Goal: Task Accomplishment & Management: Complete application form

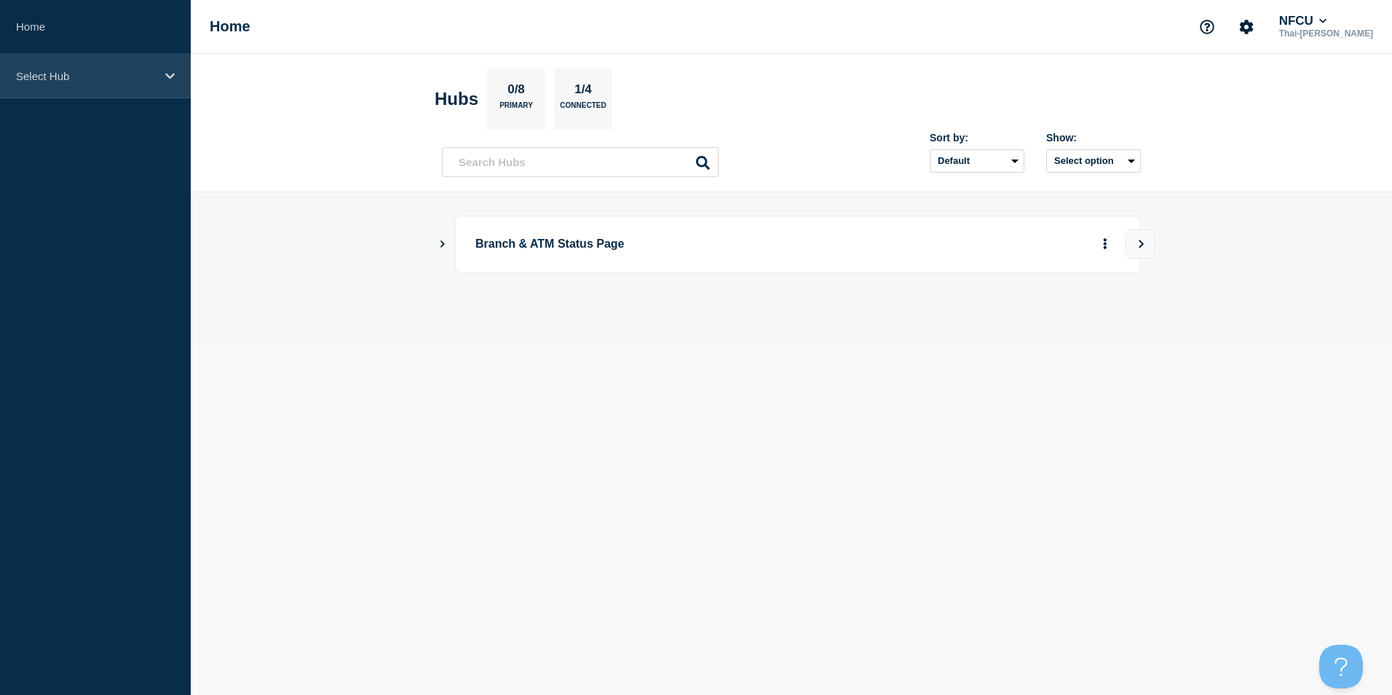
drag, startPoint x: 64, startPoint y: 91, endPoint x: 73, endPoint y: 92, distance: 8.8
click at [64, 91] on div "Select Hub" at bounding box center [95, 76] width 191 height 44
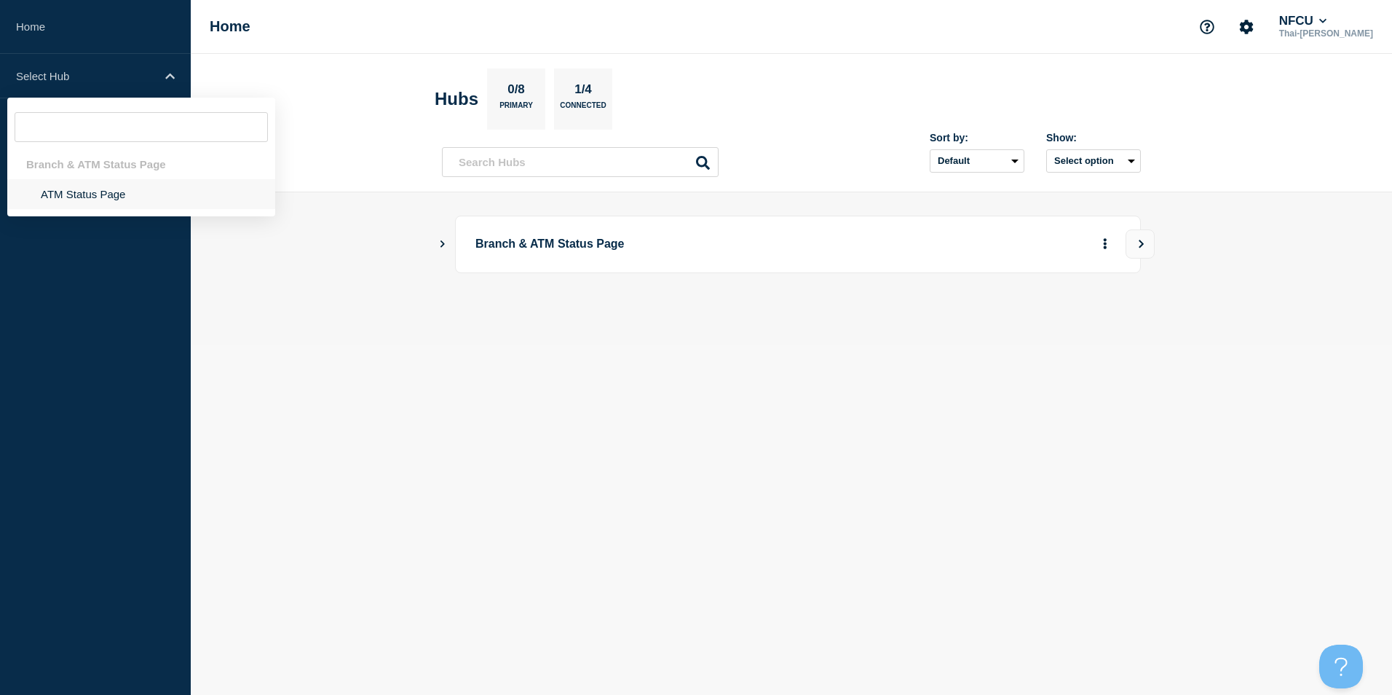
click at [77, 189] on li "ATM Status Page" at bounding box center [141, 194] width 268 height 30
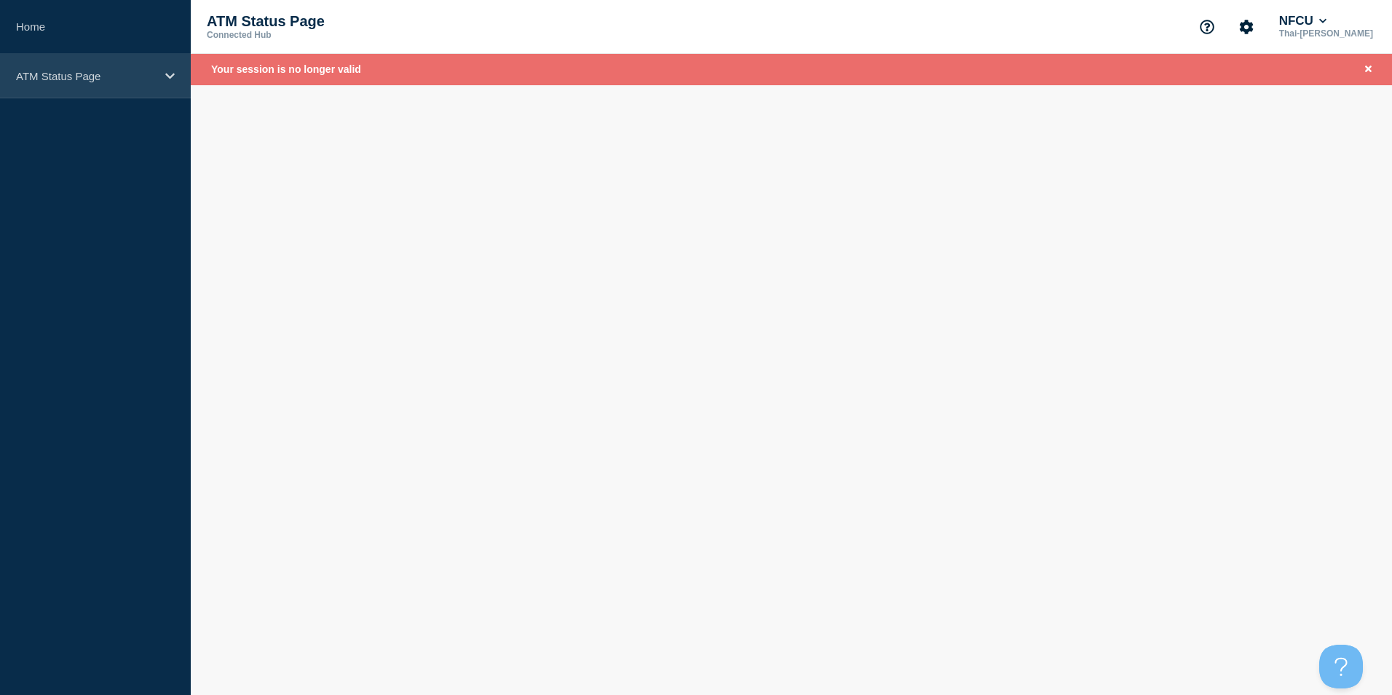
drag, startPoint x: 24, startPoint y: 56, endPoint x: 56, endPoint y: 75, distance: 37.2
click at [35, 61] on div "ATM Status Page" at bounding box center [95, 76] width 191 height 44
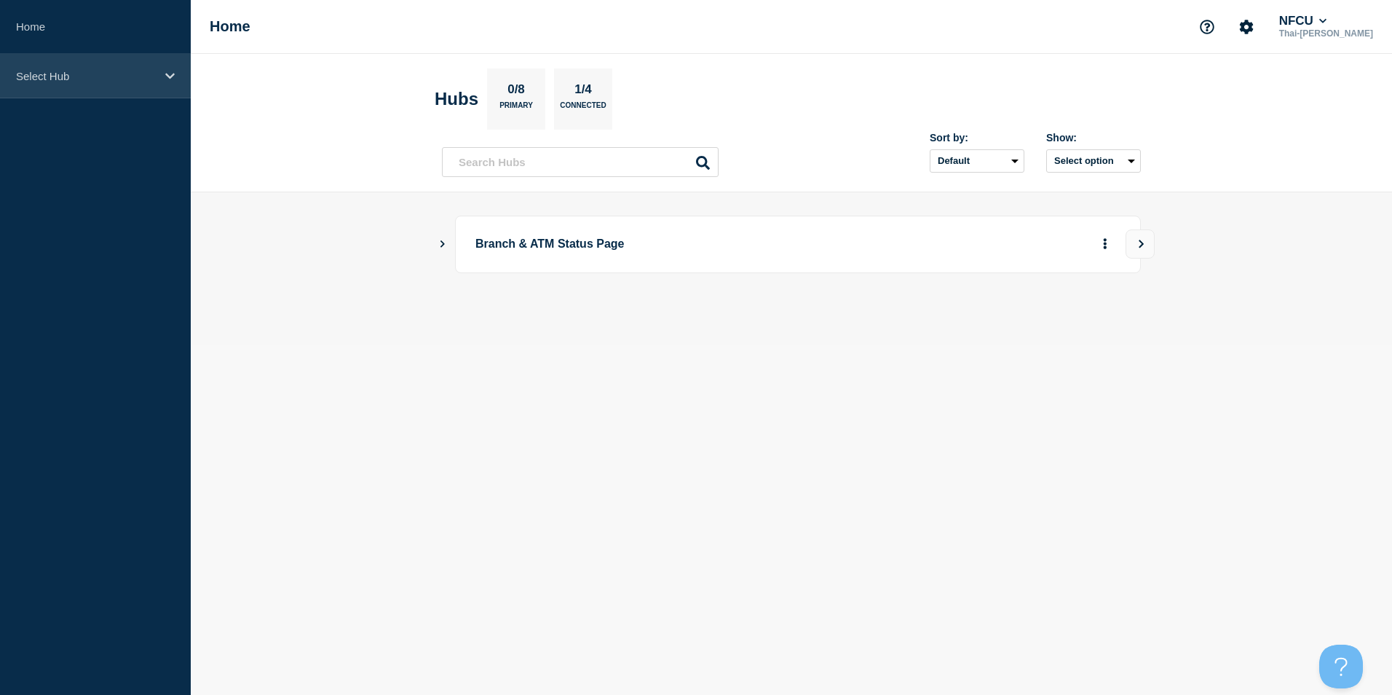
click at [127, 79] on p "Select Hub" at bounding box center [86, 76] width 140 height 12
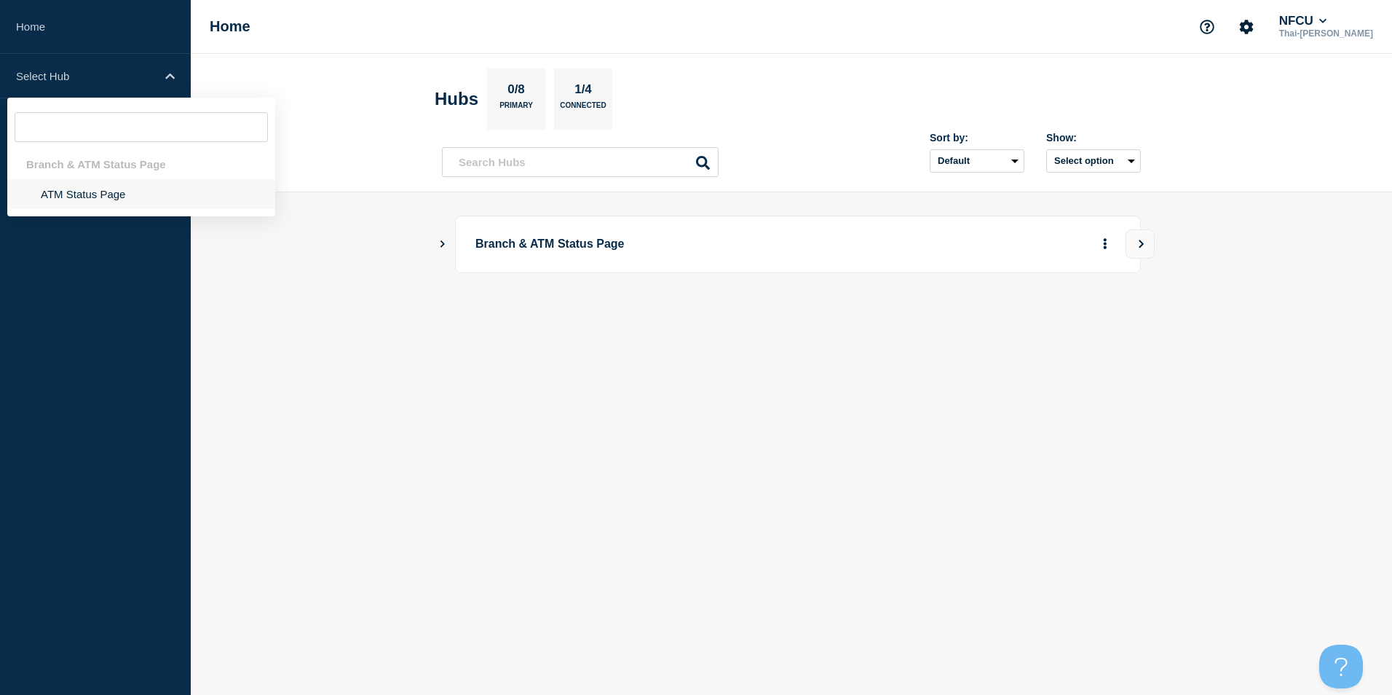
click at [80, 194] on li "ATM Status Page" at bounding box center [141, 194] width 268 height 30
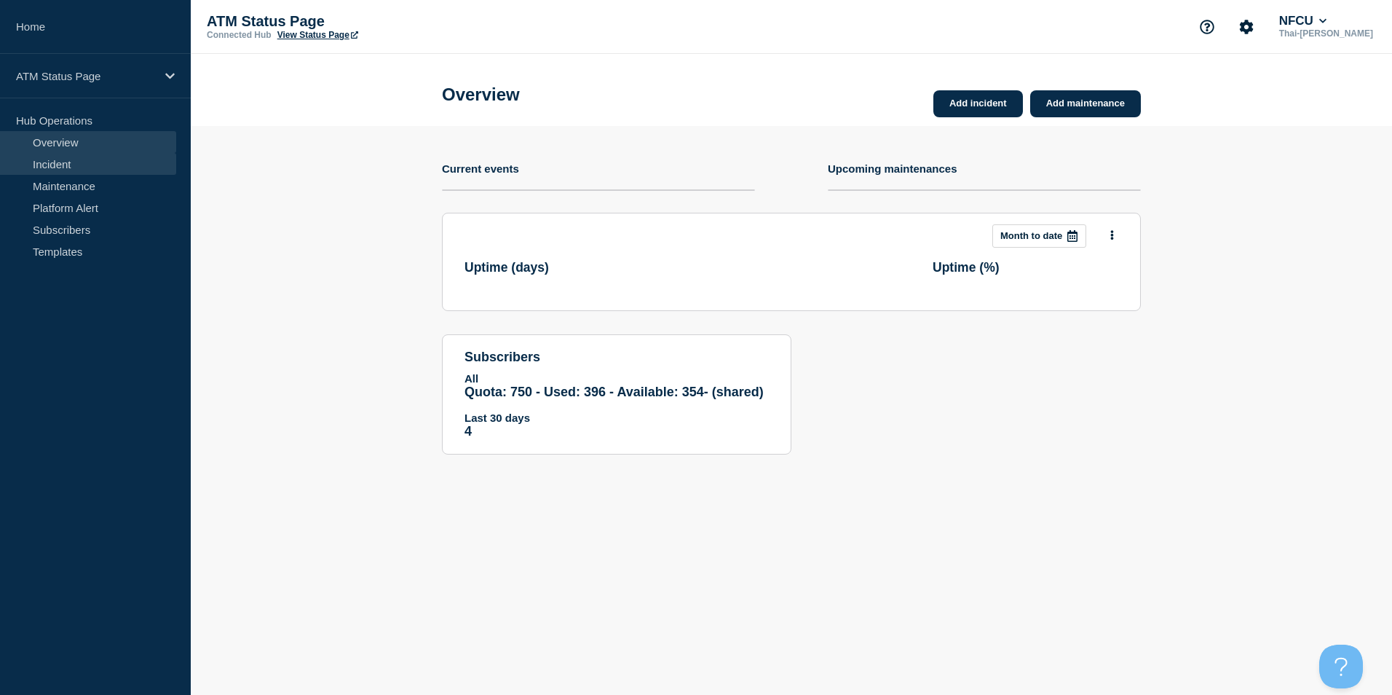
click at [50, 160] on link "Incident" at bounding box center [88, 164] width 176 height 22
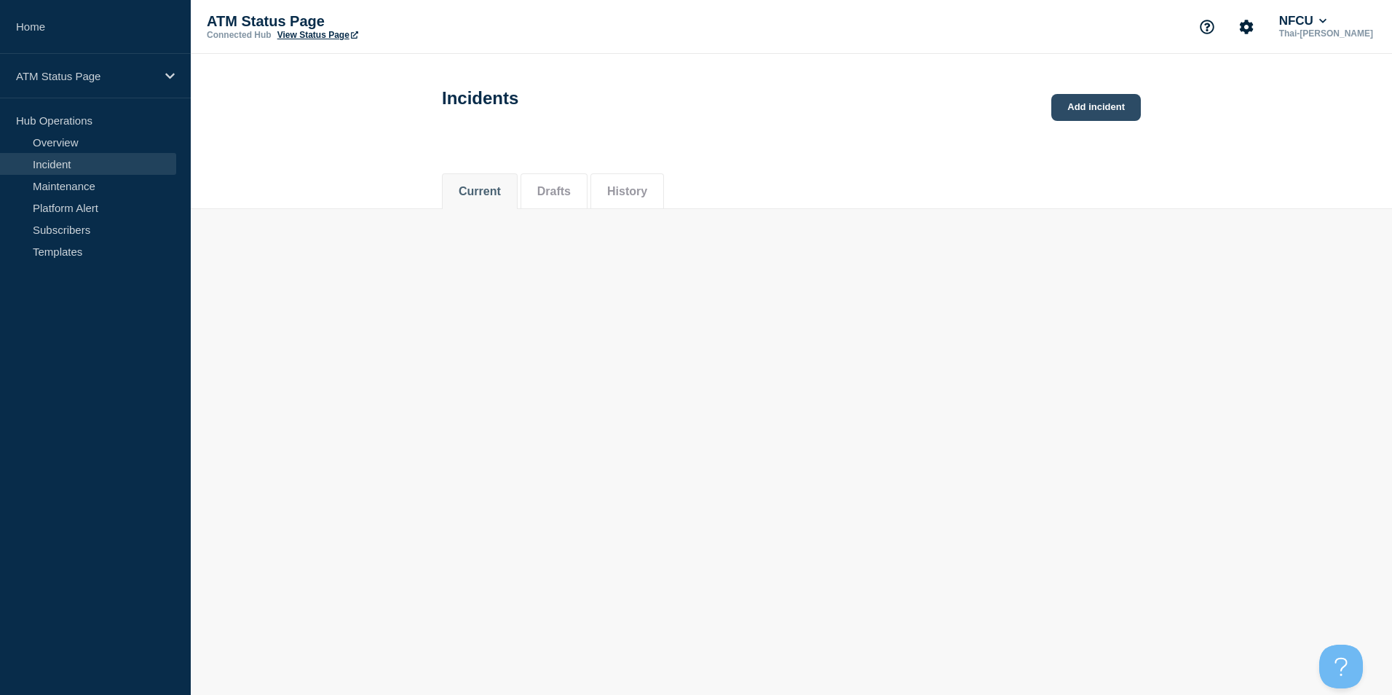
click at [1096, 112] on link "Add incident" at bounding box center [1097, 107] width 90 height 27
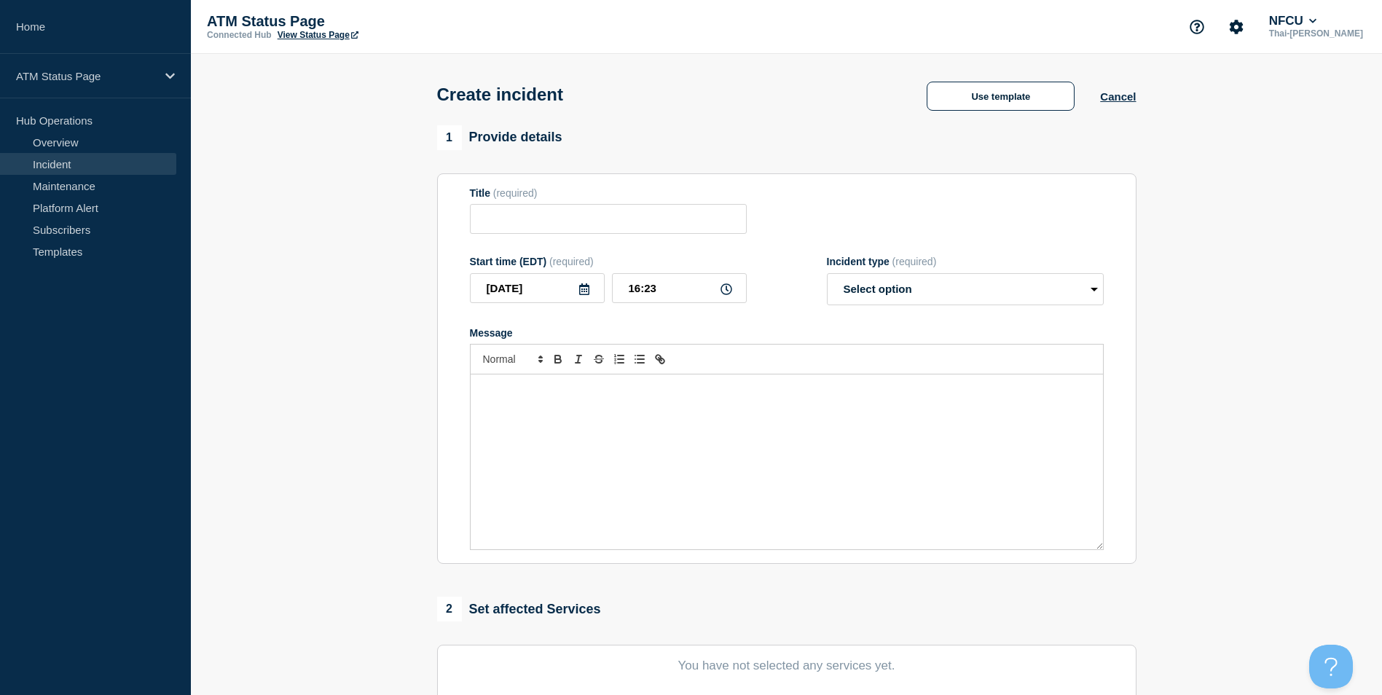
scroll to position [291, 0]
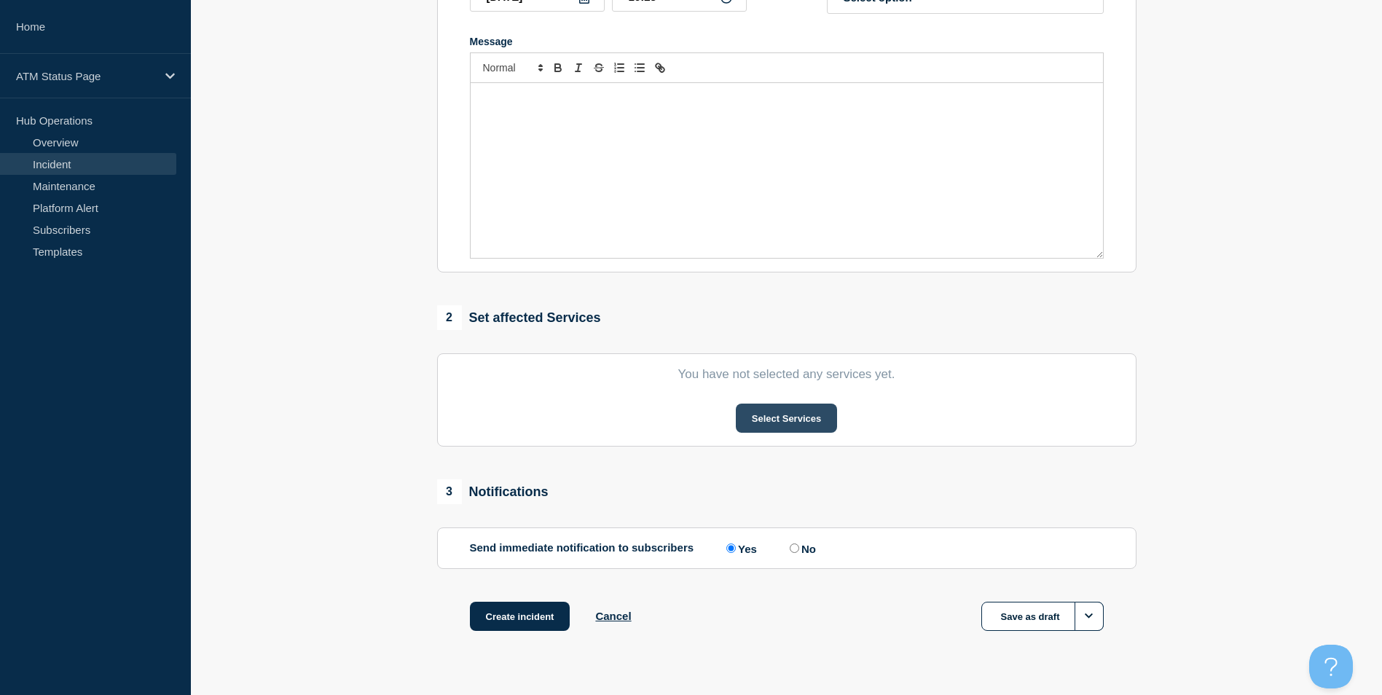
click at [816, 418] on button "Select Services" at bounding box center [786, 417] width 101 height 29
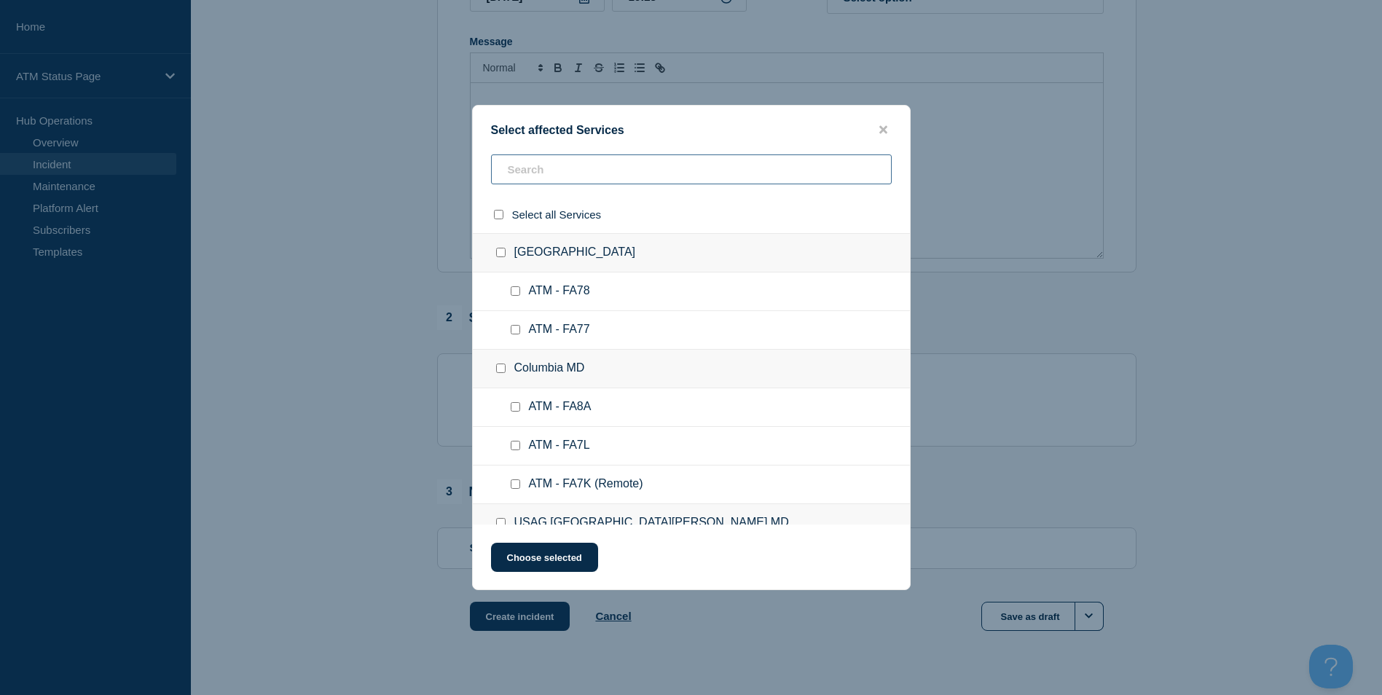
click at [551, 174] on input "text" at bounding box center [691, 169] width 401 height 30
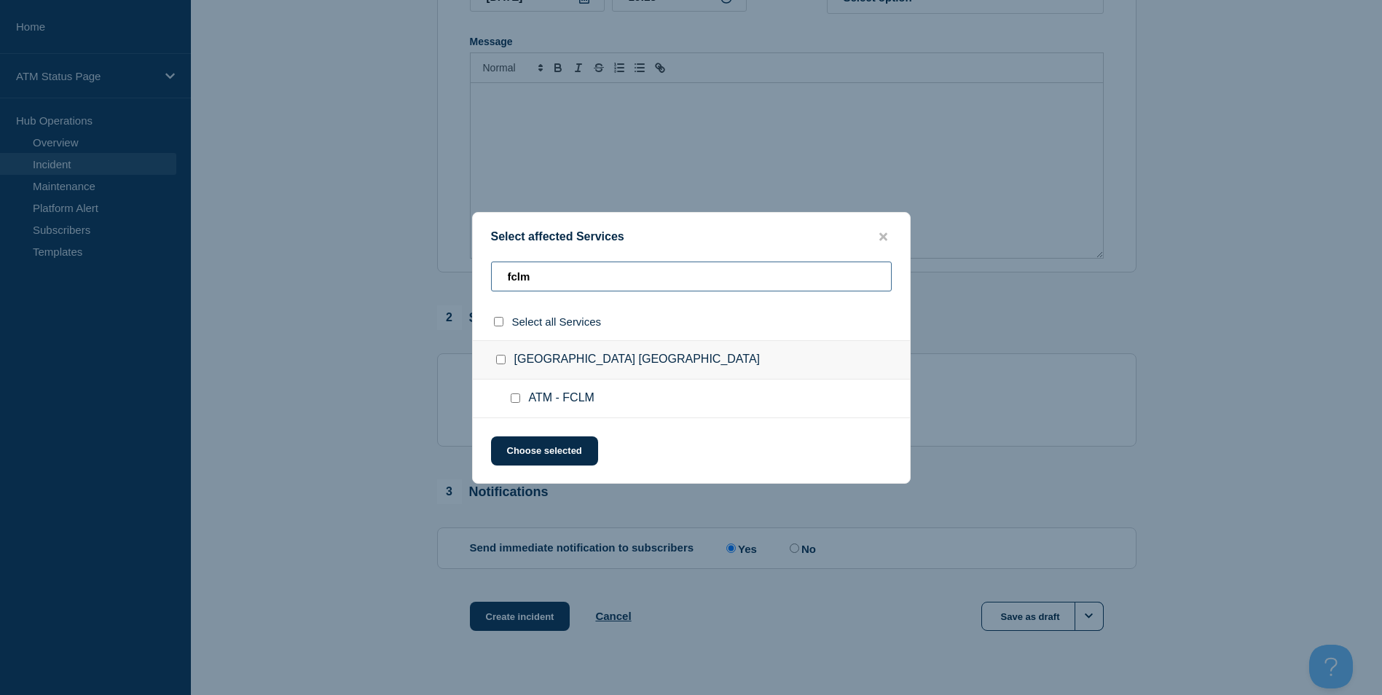
type input "fclm"
click at [516, 395] on input "ATM - FCLM checkbox" at bounding box center [515, 397] width 9 height 9
checkbox input "true"
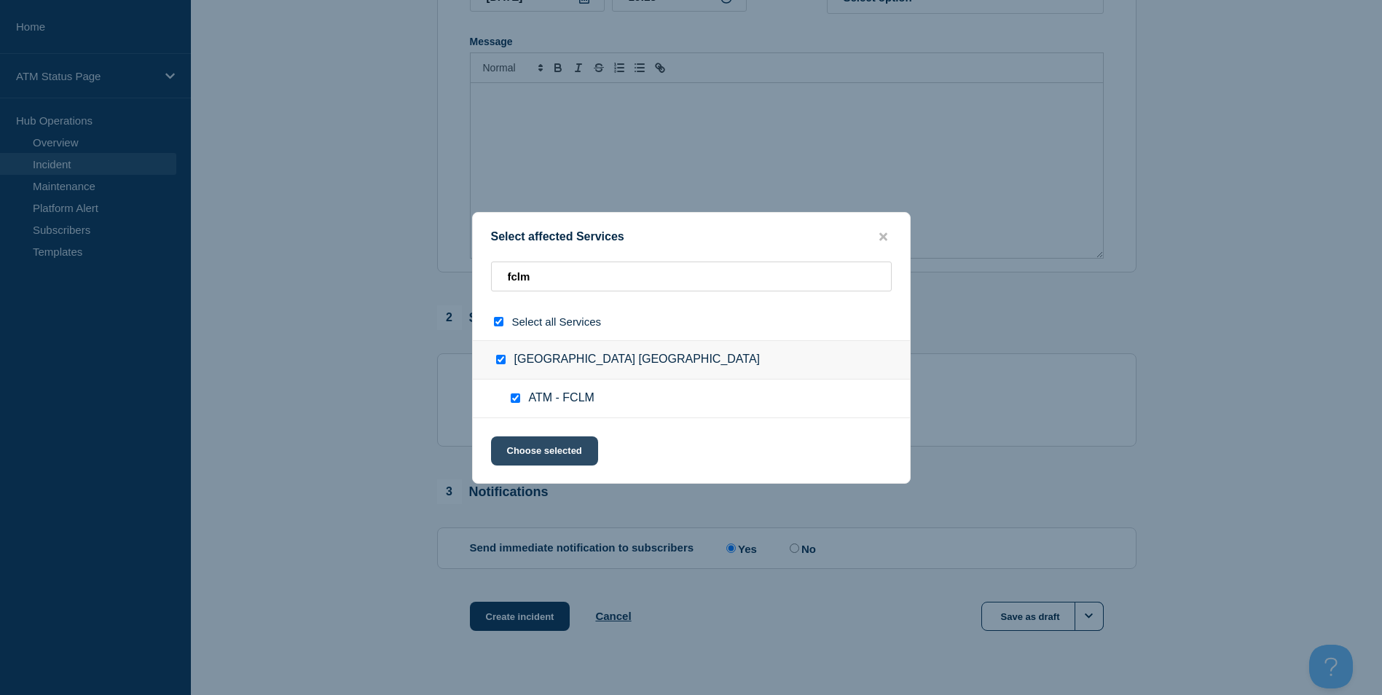
click at [544, 454] on button "Choose selected" at bounding box center [544, 450] width 107 height 29
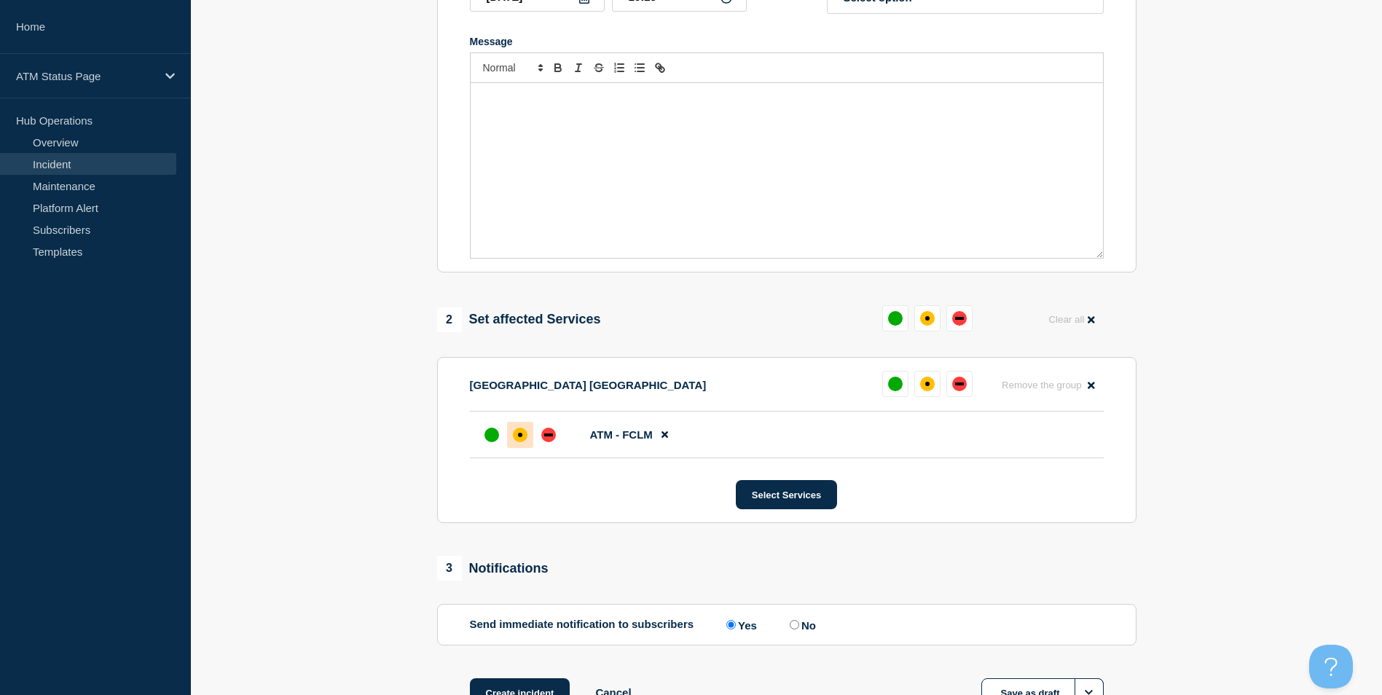
click at [519, 436] on div "affected" at bounding box center [520, 435] width 4 height 4
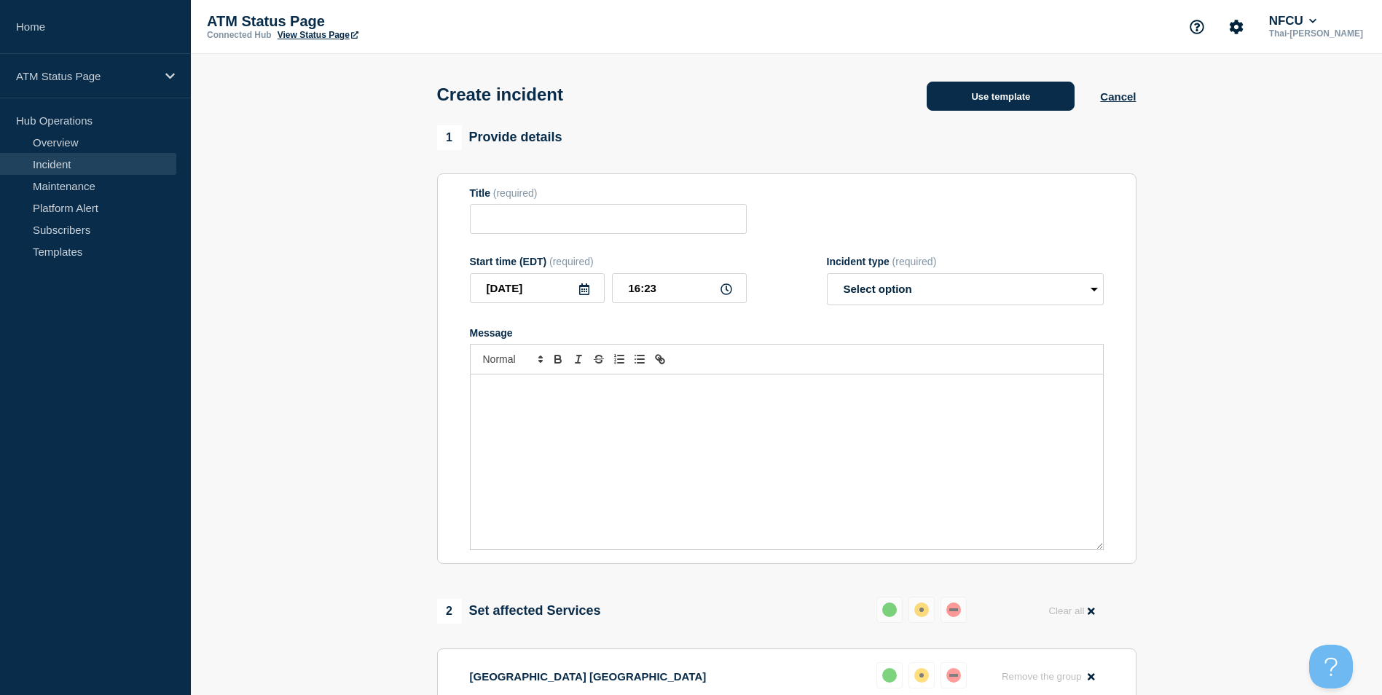
click at [996, 88] on button "Use template" at bounding box center [1000, 96] width 148 height 29
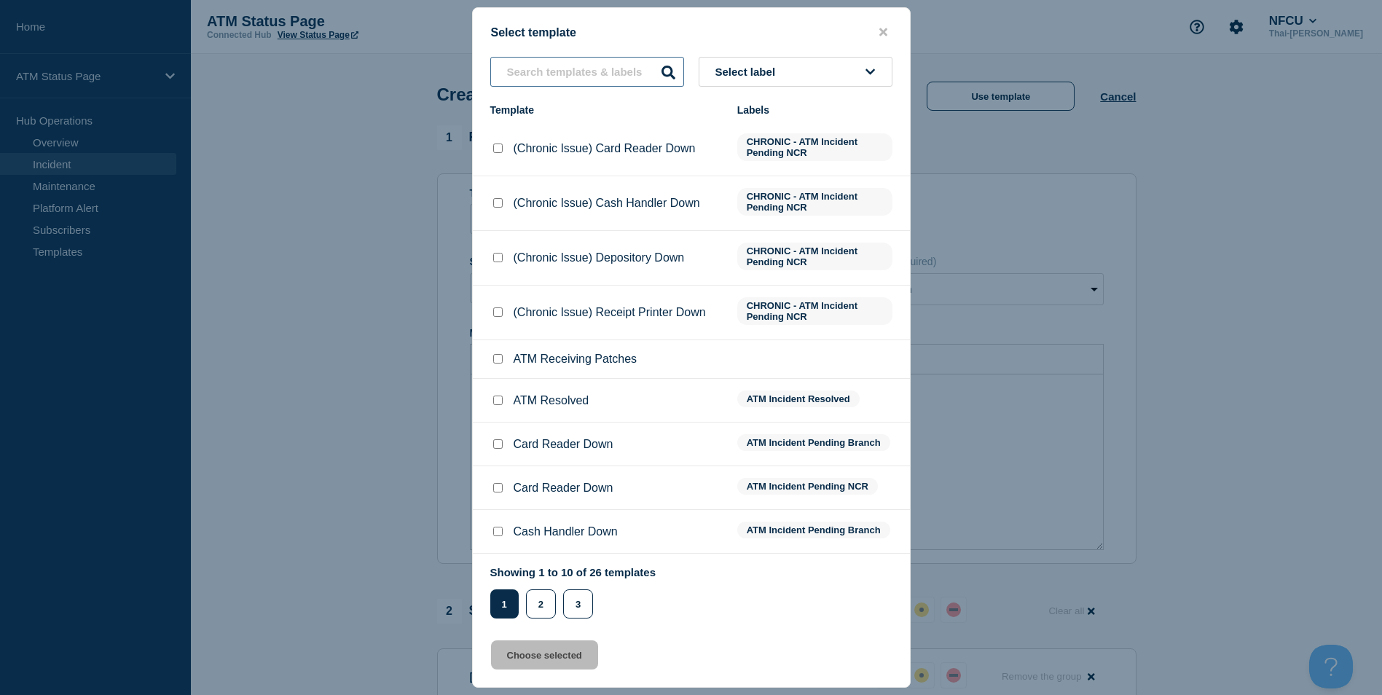
click at [572, 67] on input "text" at bounding box center [587, 72] width 194 height 30
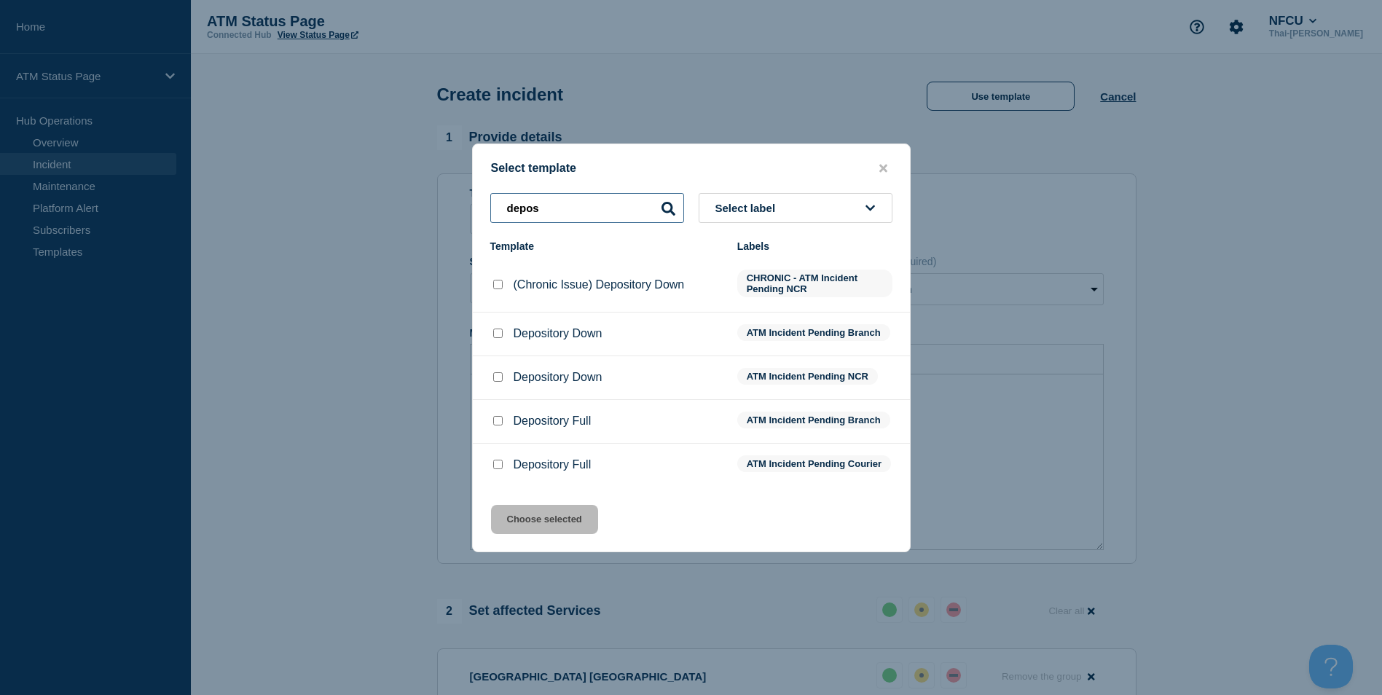
type input "depos"
click at [498, 332] on input "Depository Down checkbox" at bounding box center [497, 332] width 9 height 9
checkbox input "true"
click at [540, 517] on button "Choose selected" at bounding box center [544, 519] width 107 height 29
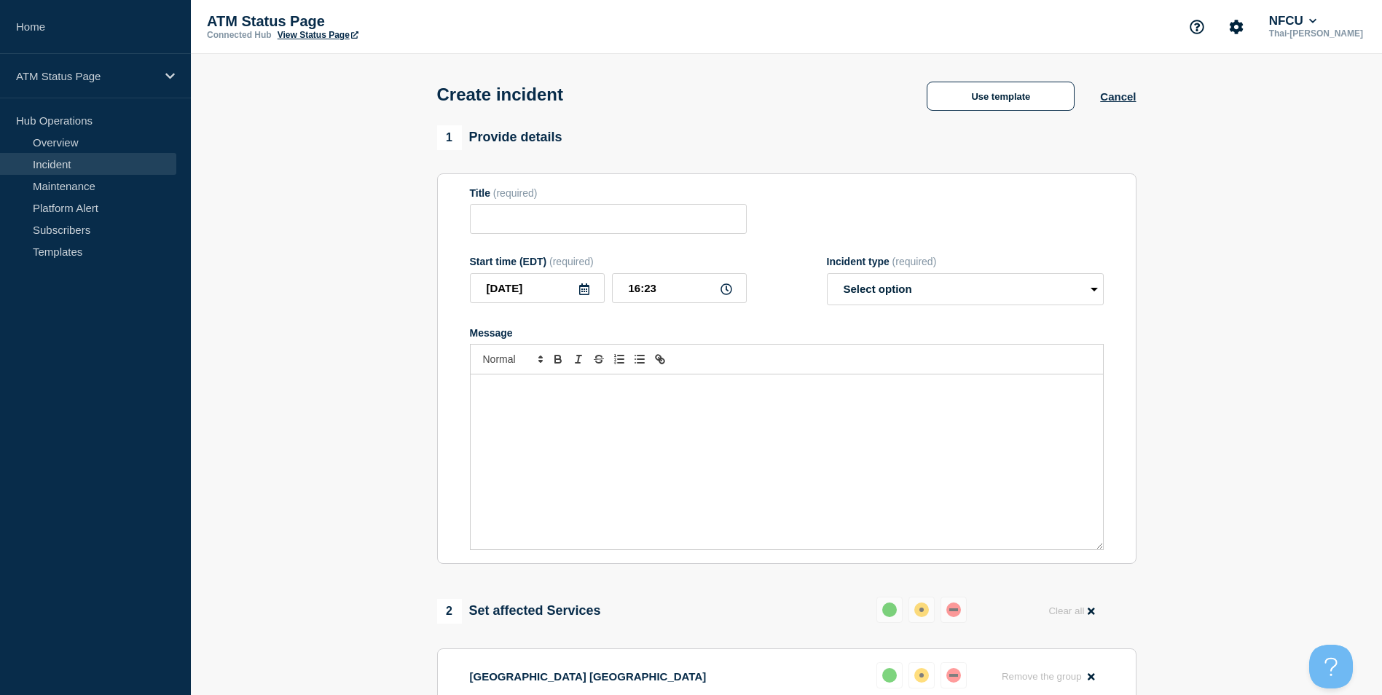
type input "Depository Down"
select select "identified"
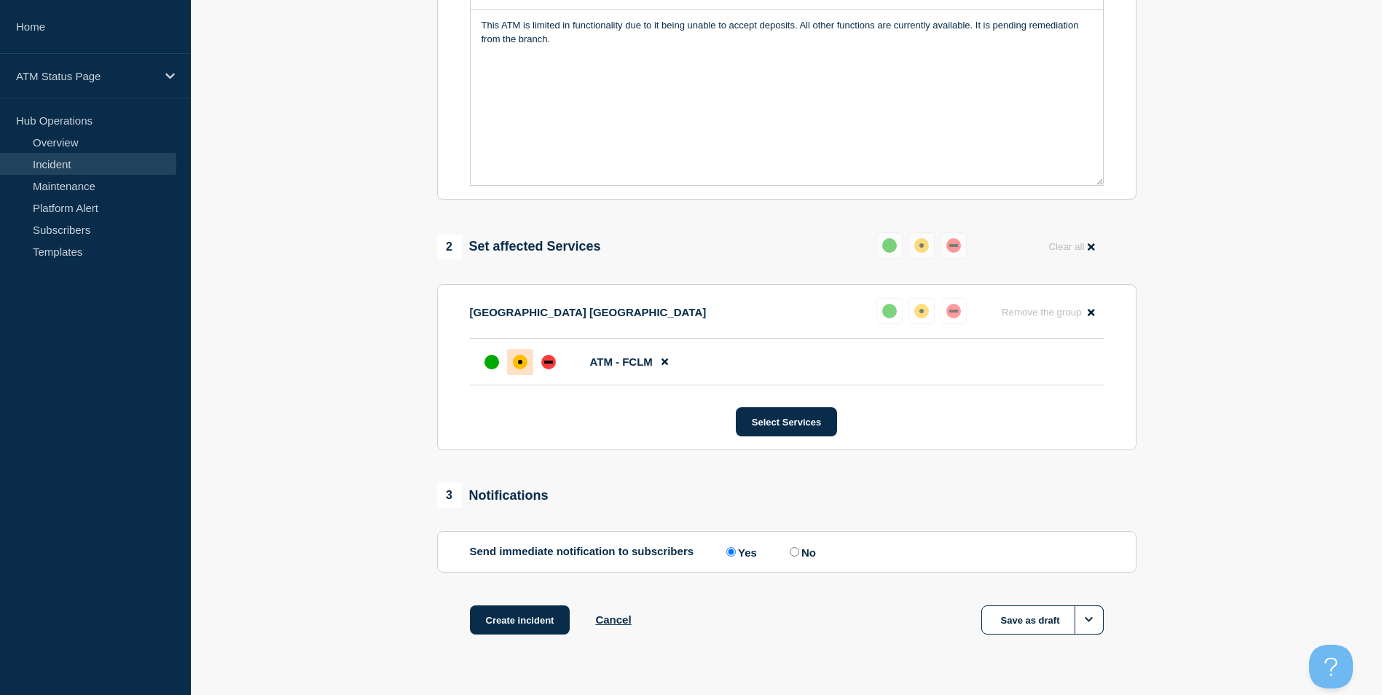
scroll to position [402, 0]
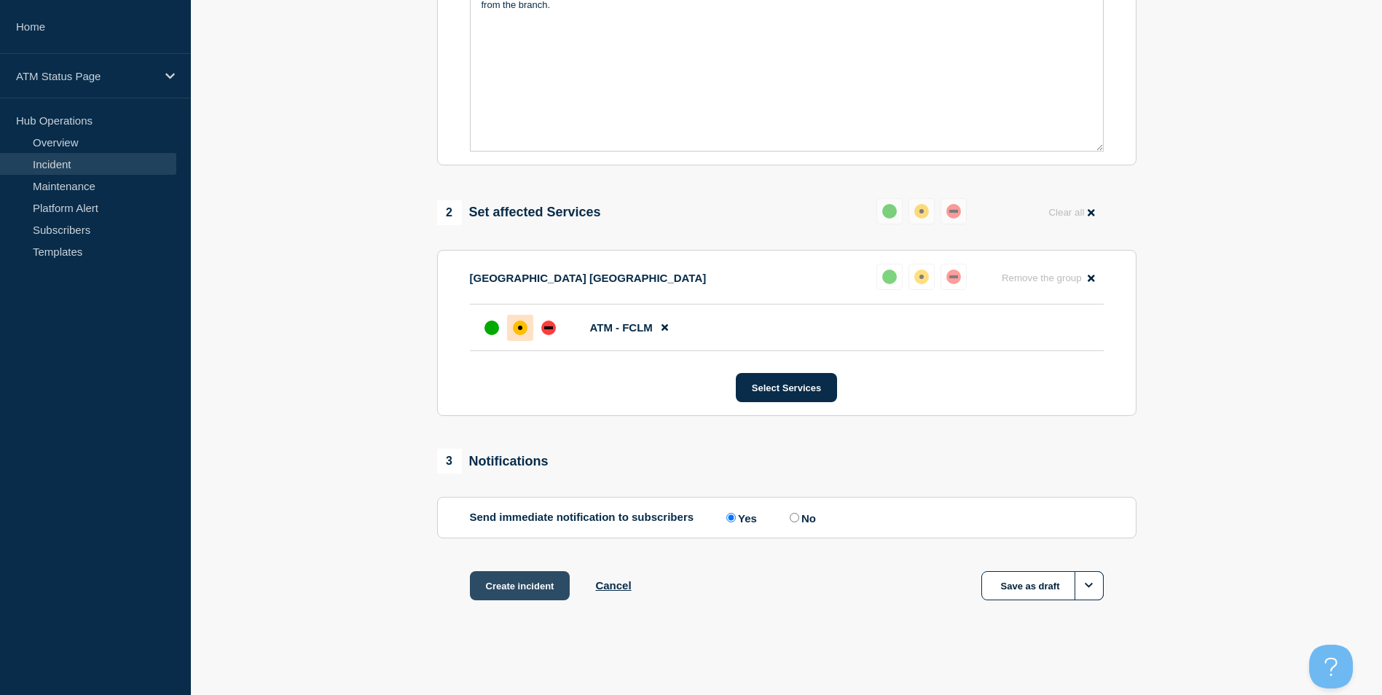
click at [513, 588] on button "Create incident" at bounding box center [520, 585] width 100 height 29
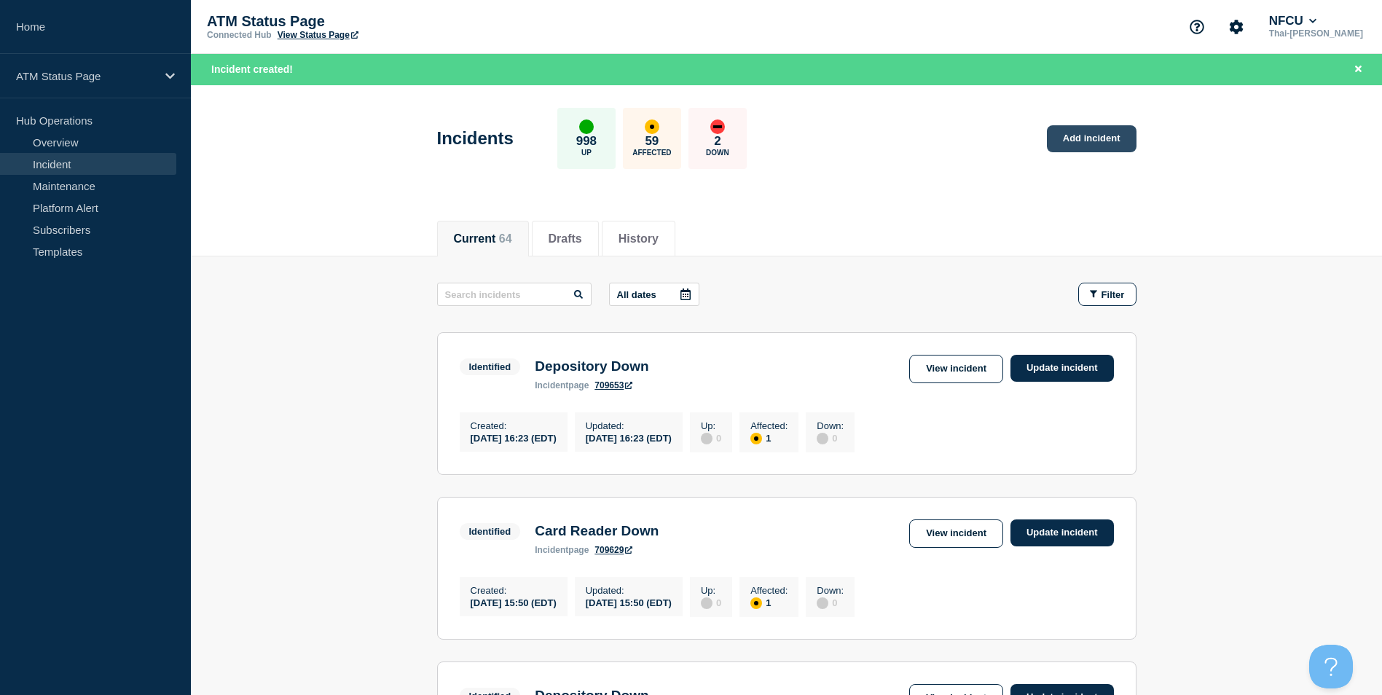
click at [1092, 135] on link "Add incident" at bounding box center [1092, 138] width 90 height 27
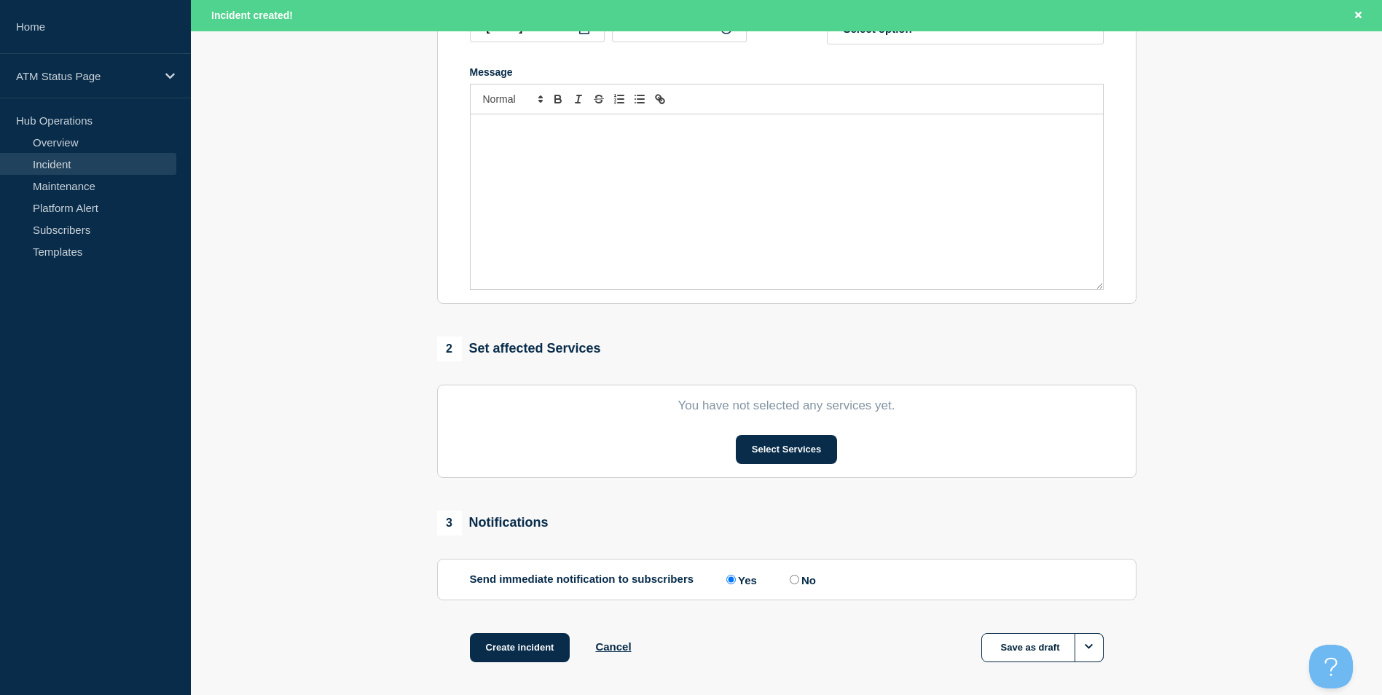
scroll to position [357, 0]
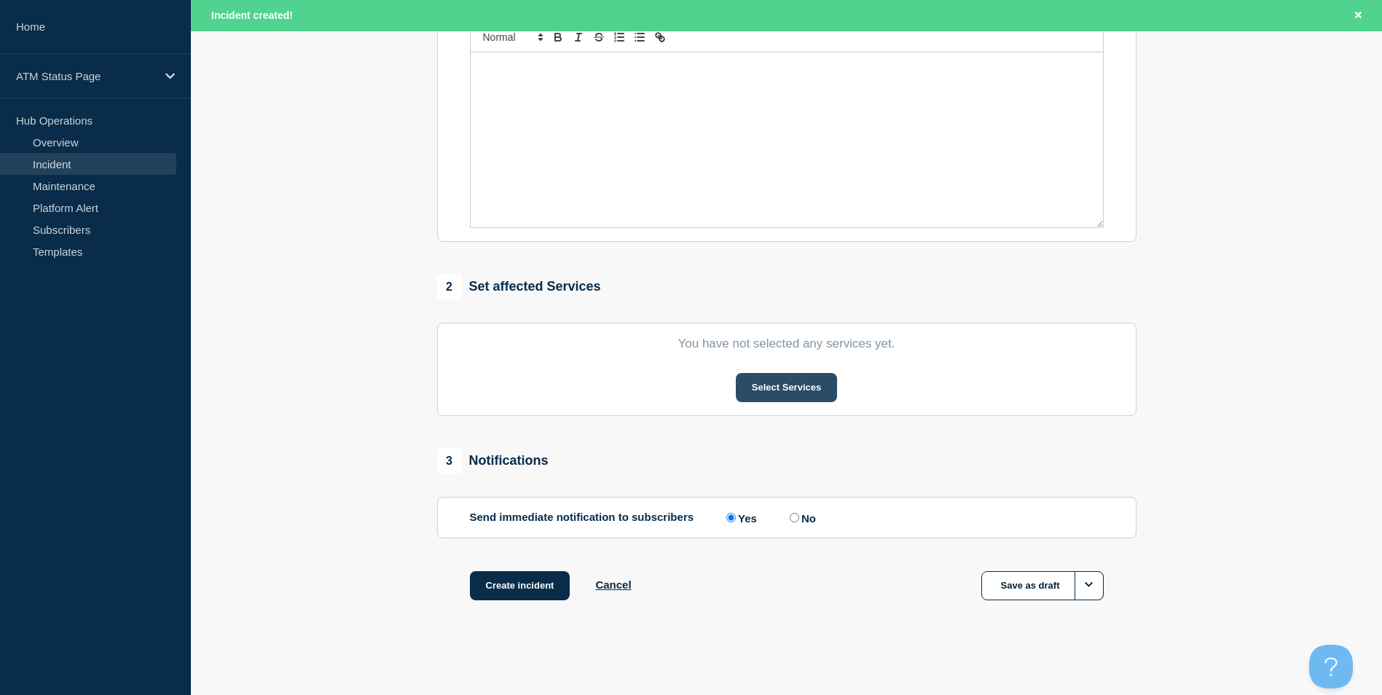
click at [789, 391] on button "Select Services" at bounding box center [786, 387] width 101 height 29
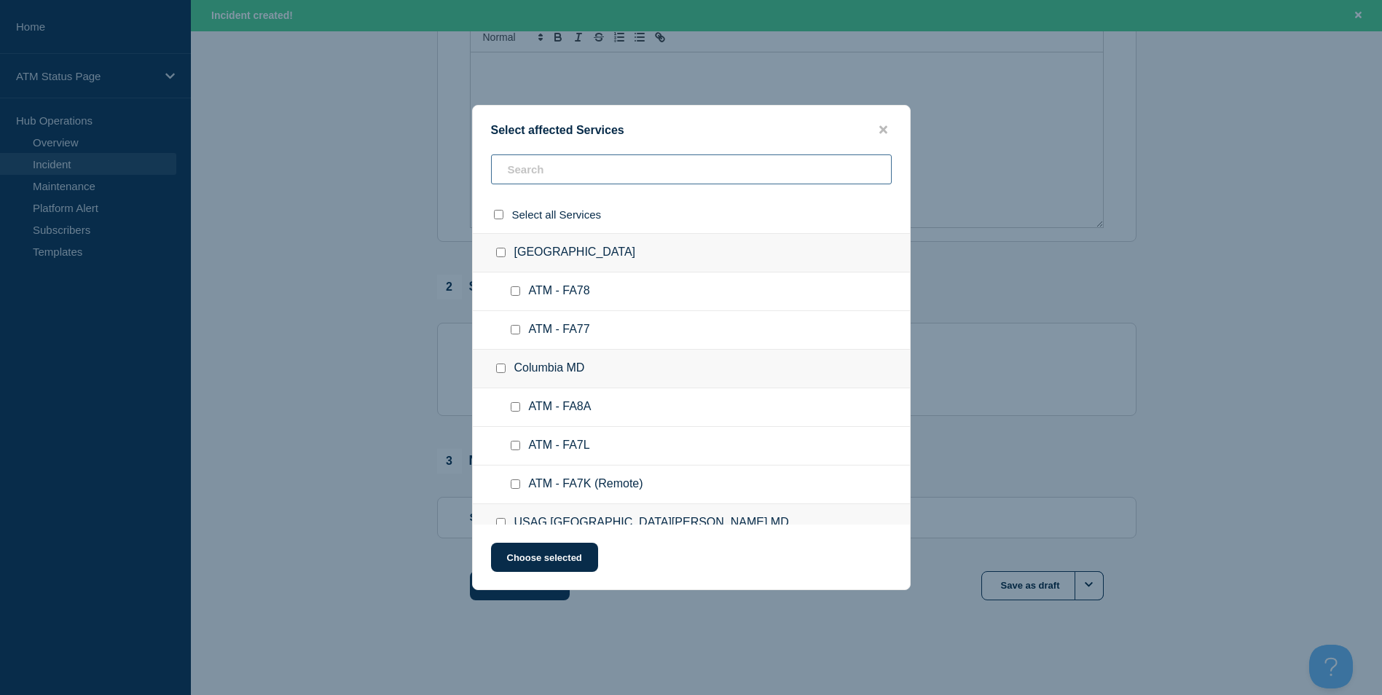
click at [510, 173] on input "text" at bounding box center [691, 169] width 401 height 30
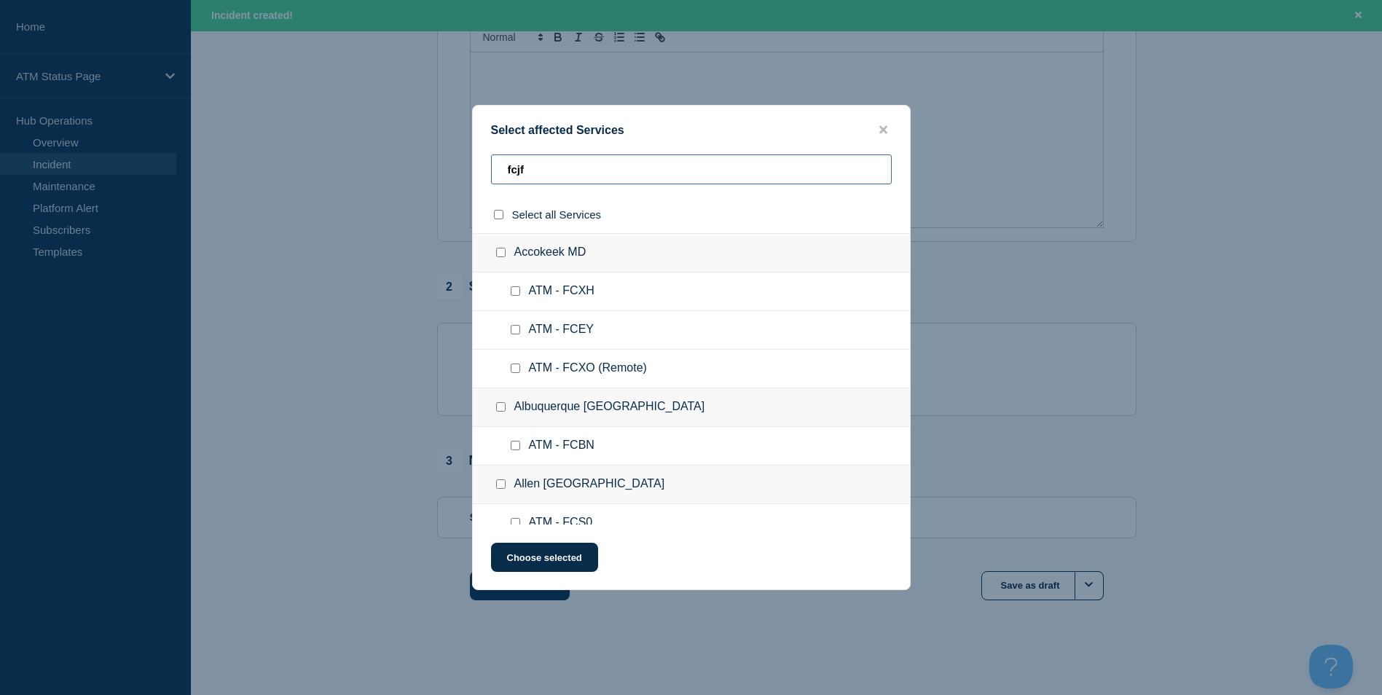
type input "fcjf"
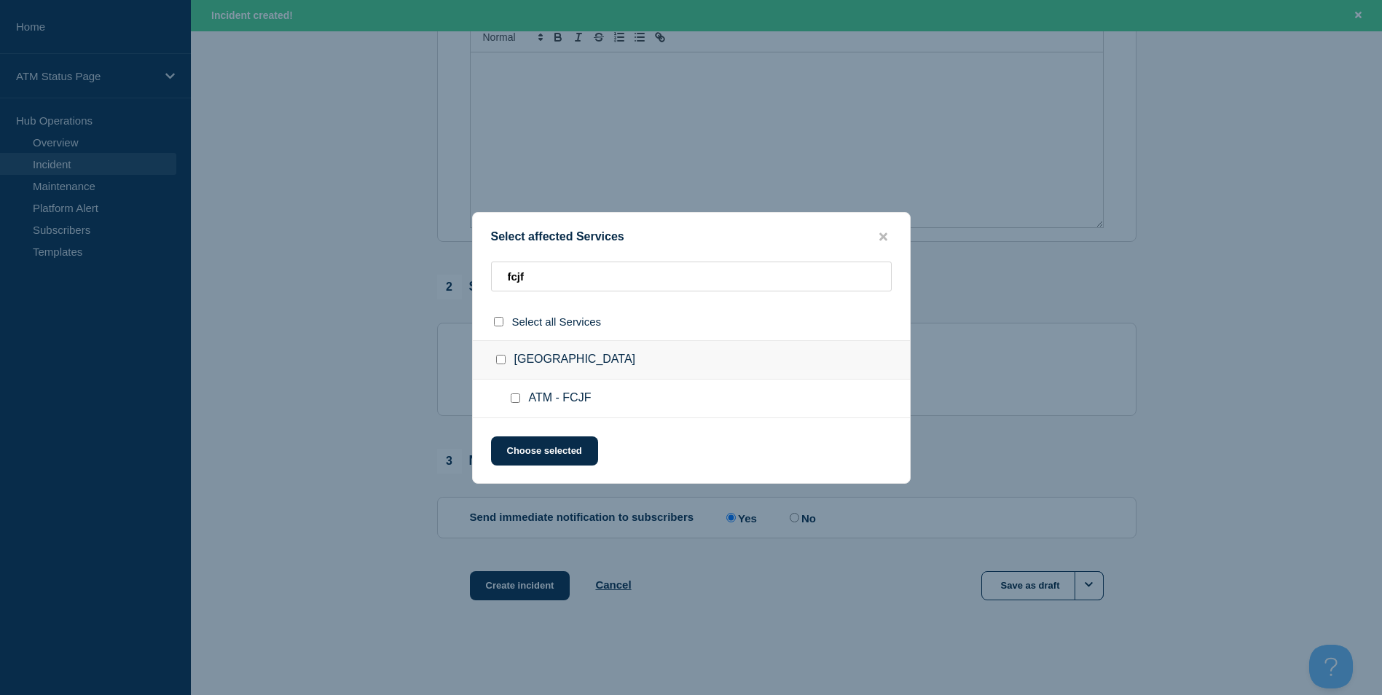
click at [512, 402] on input "ATM - FCJF checkbox" at bounding box center [515, 397] width 9 height 9
checkbox input "true"
click at [536, 443] on button "Choose selected" at bounding box center [544, 450] width 107 height 29
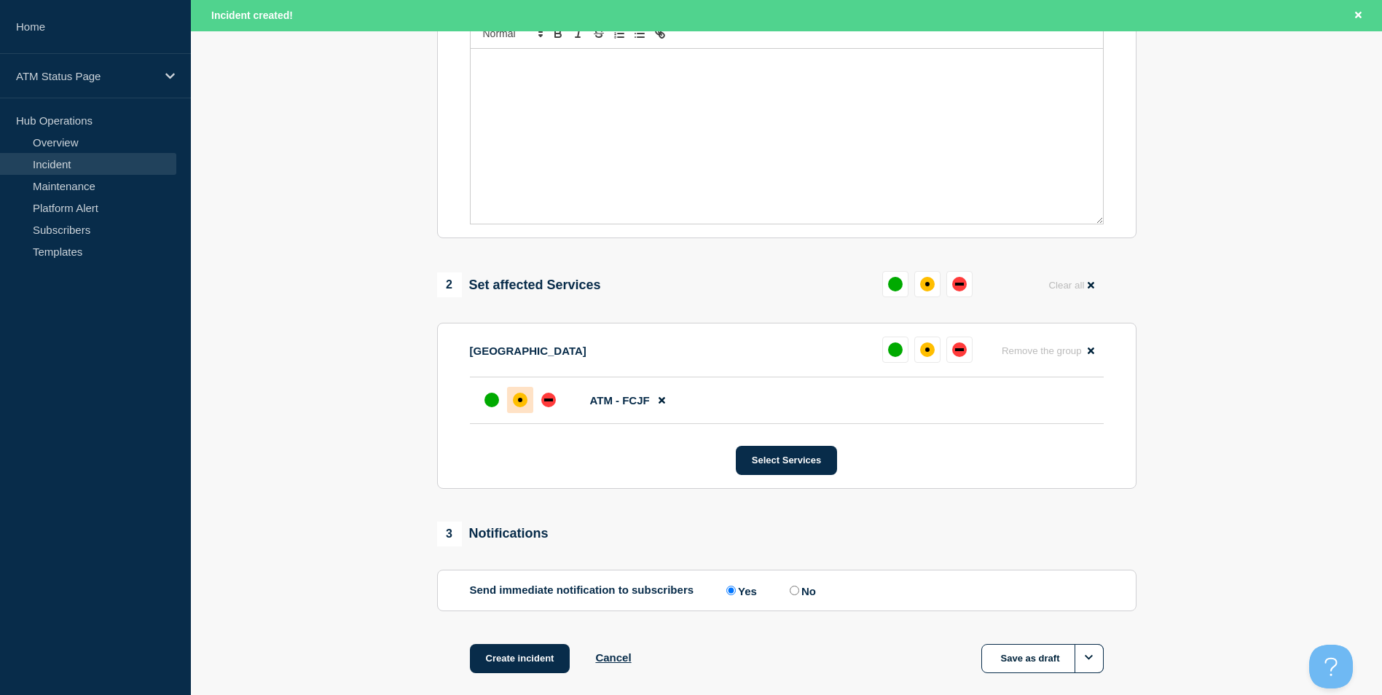
click at [521, 411] on div at bounding box center [520, 400] width 26 height 26
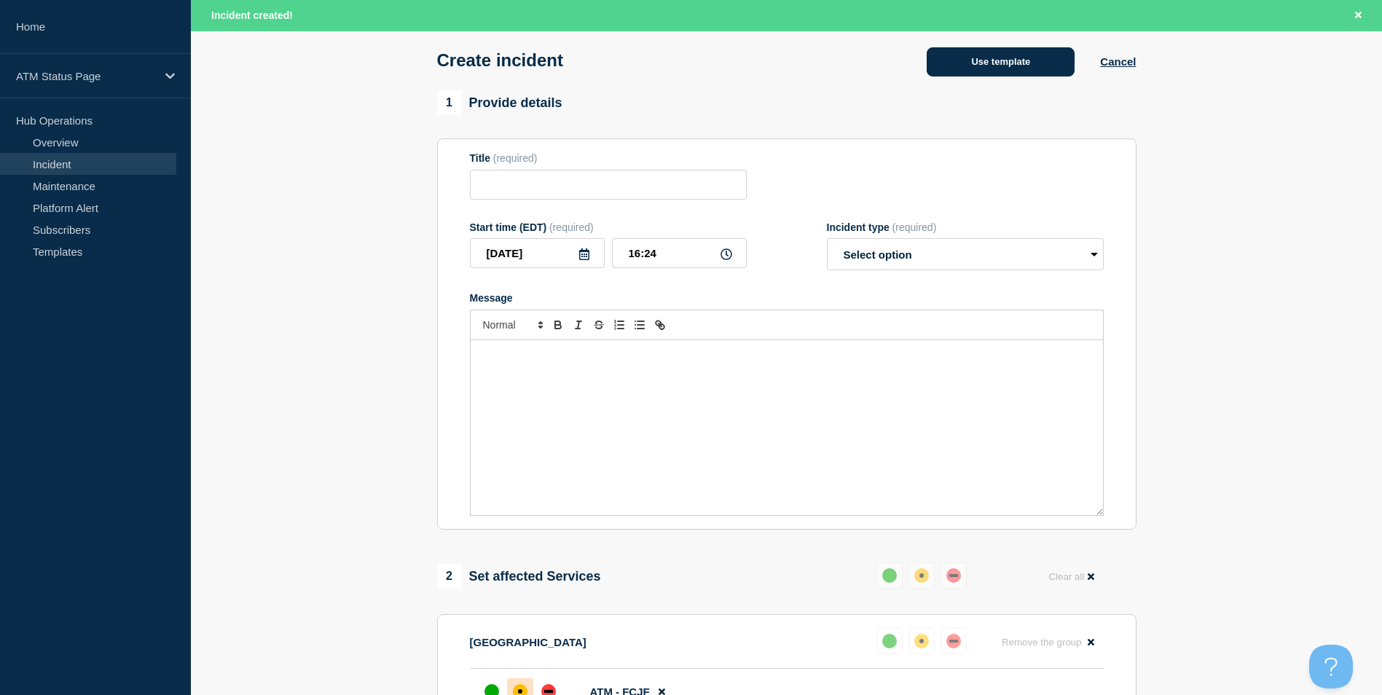
click at [992, 52] on button "Use template" at bounding box center [1000, 61] width 148 height 29
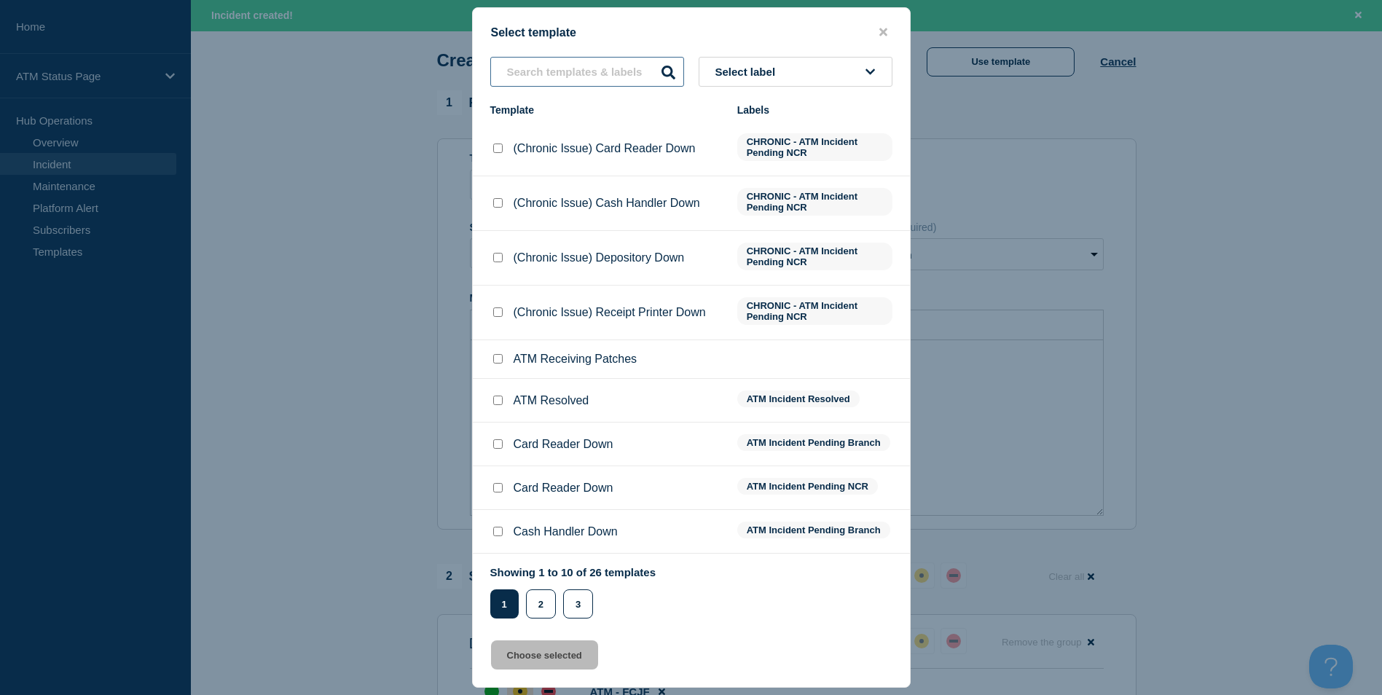
click at [543, 83] on input "text" at bounding box center [587, 72] width 194 height 30
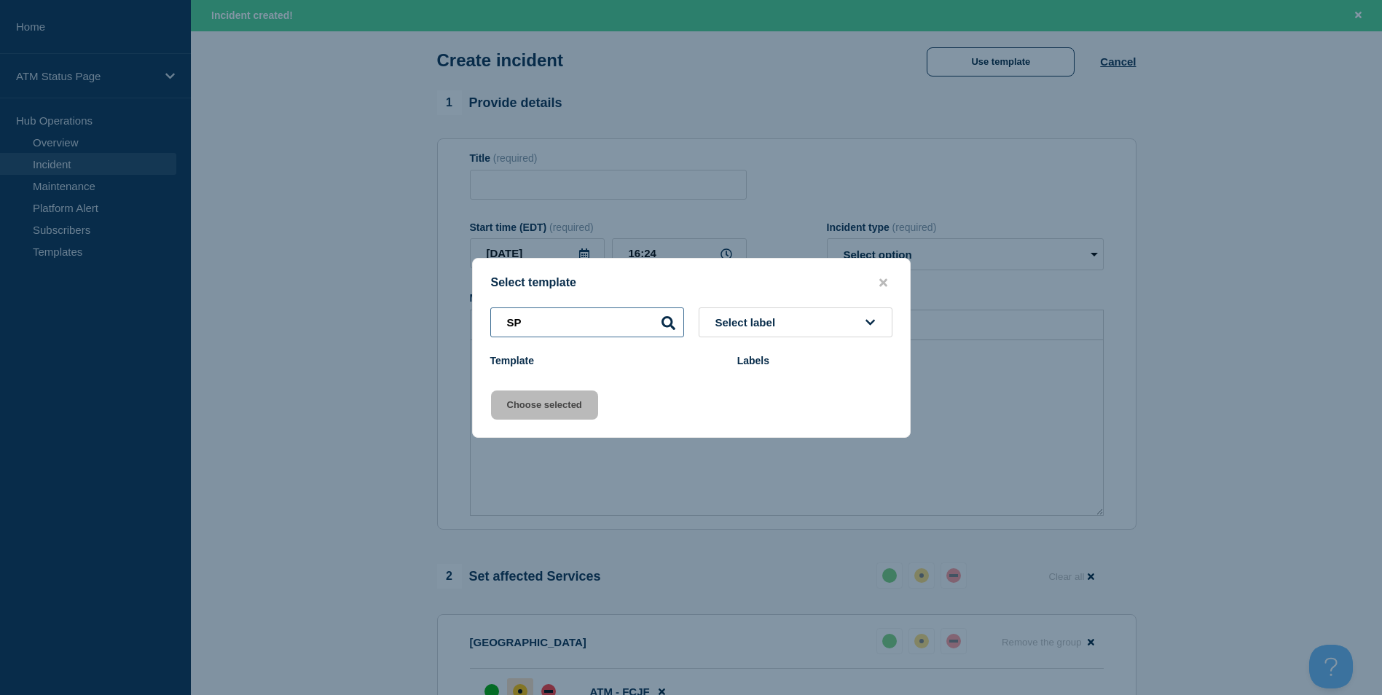
type input "S"
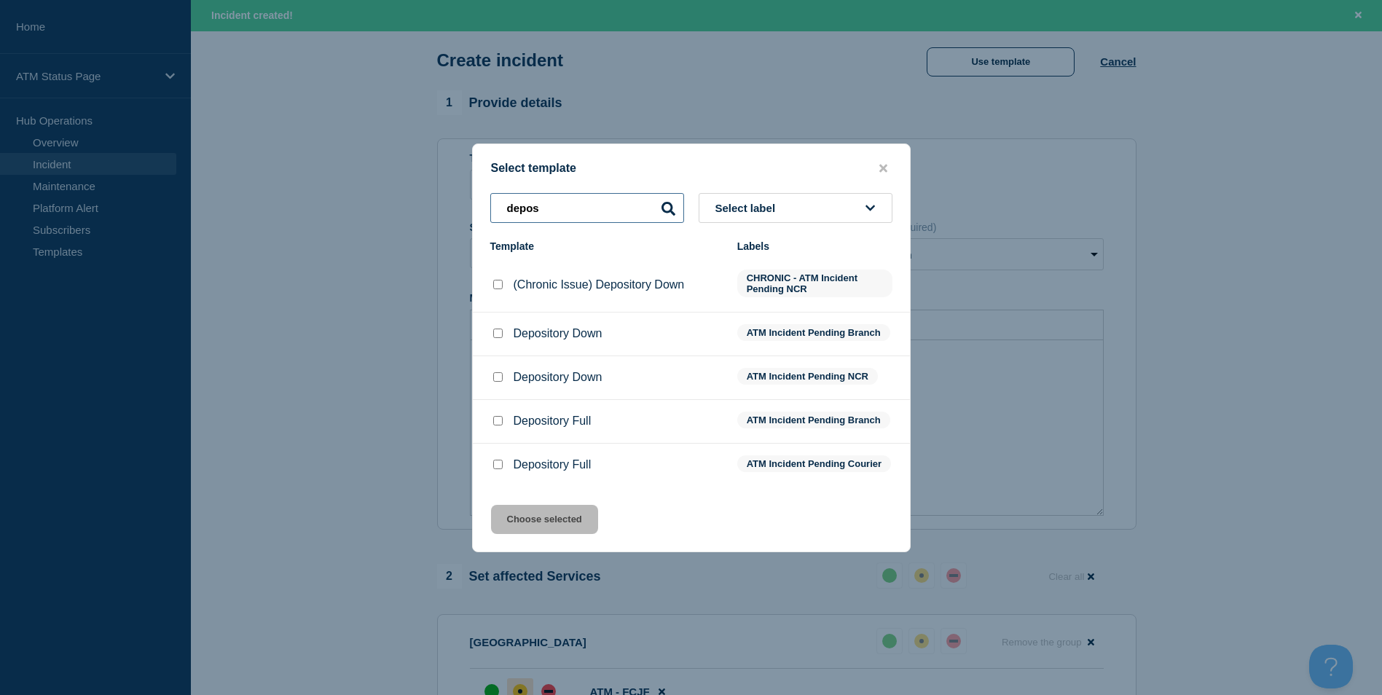
type input "depos"
click at [497, 328] on input "Depository Down checkbox" at bounding box center [497, 332] width 9 height 9
checkbox input "true"
click at [561, 527] on button "Choose selected" at bounding box center [544, 519] width 107 height 29
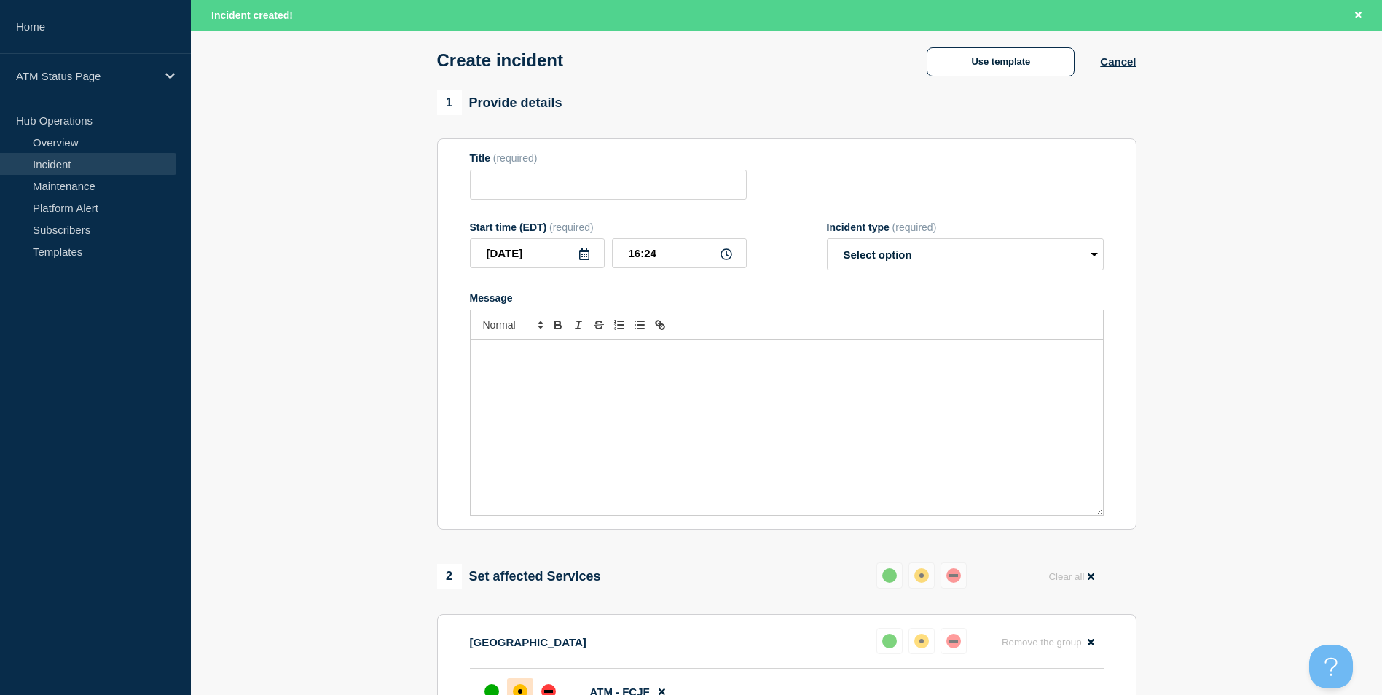
type input "Depository Down"
select select "identified"
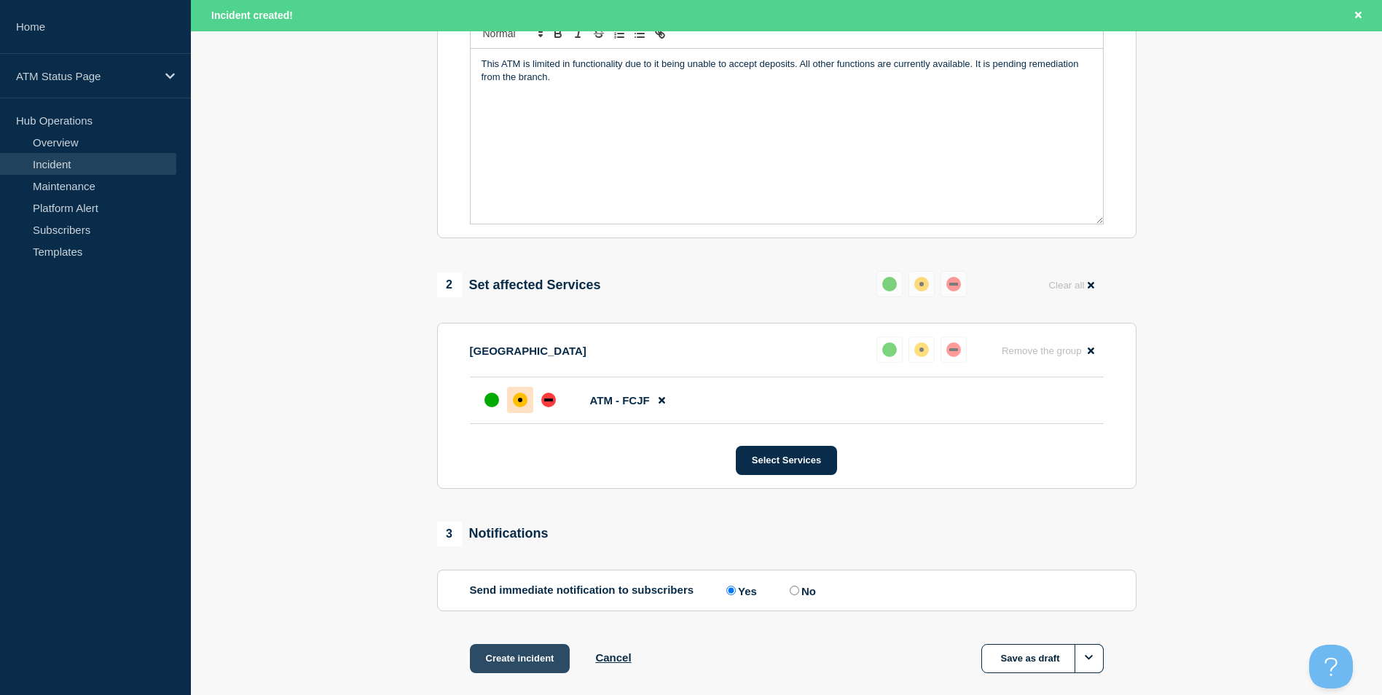
scroll to position [433, 0]
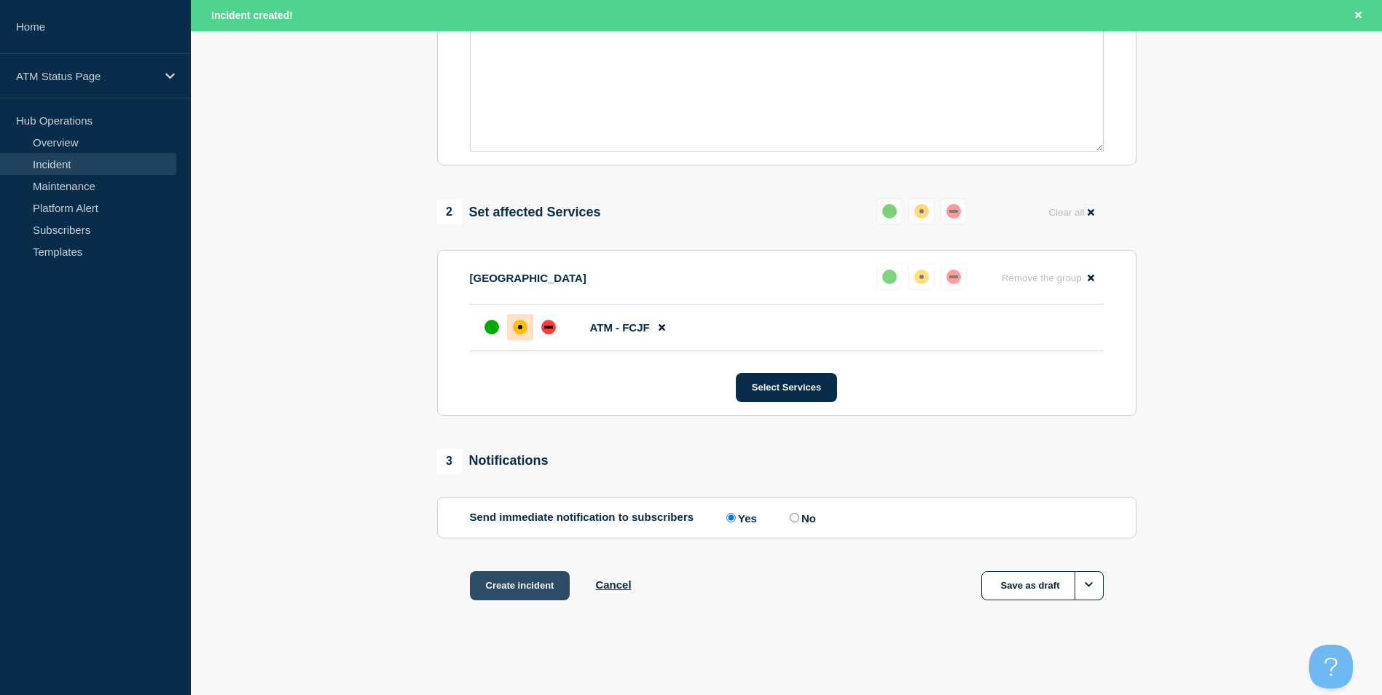
click at [532, 580] on button "Create incident" at bounding box center [520, 585] width 100 height 29
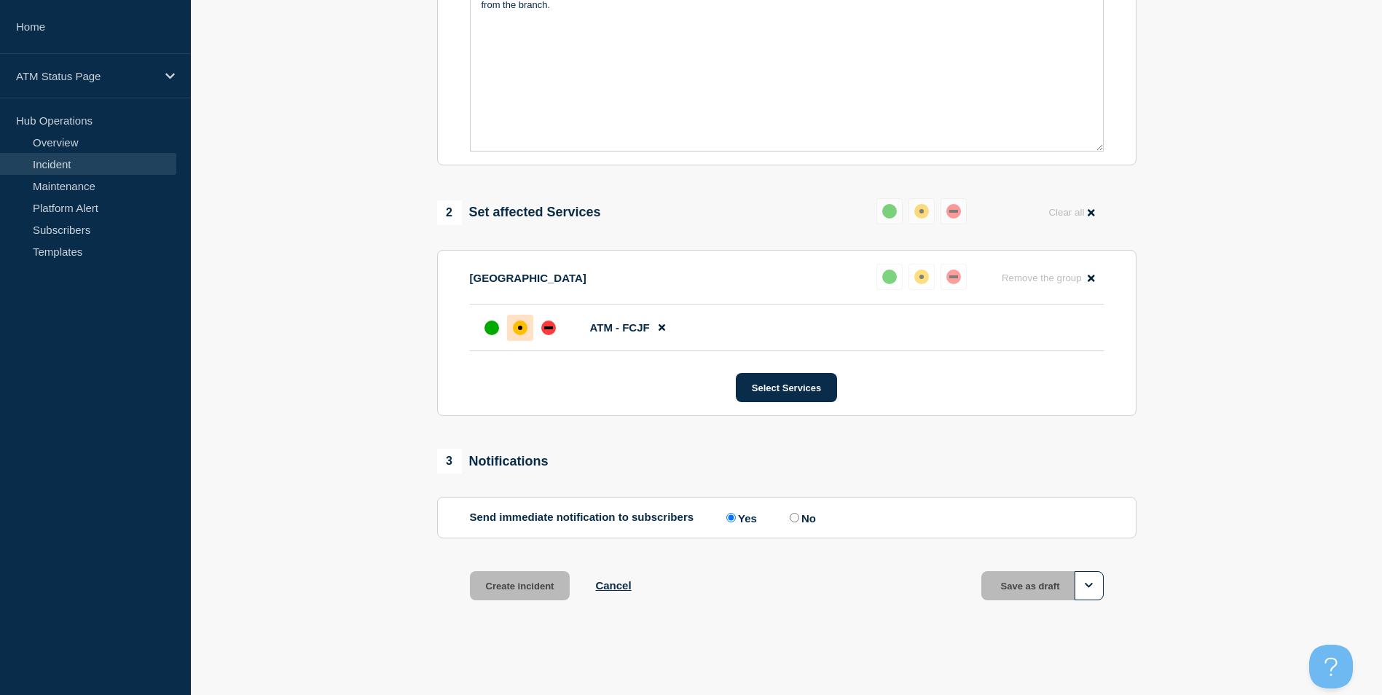
scroll to position [402, 0]
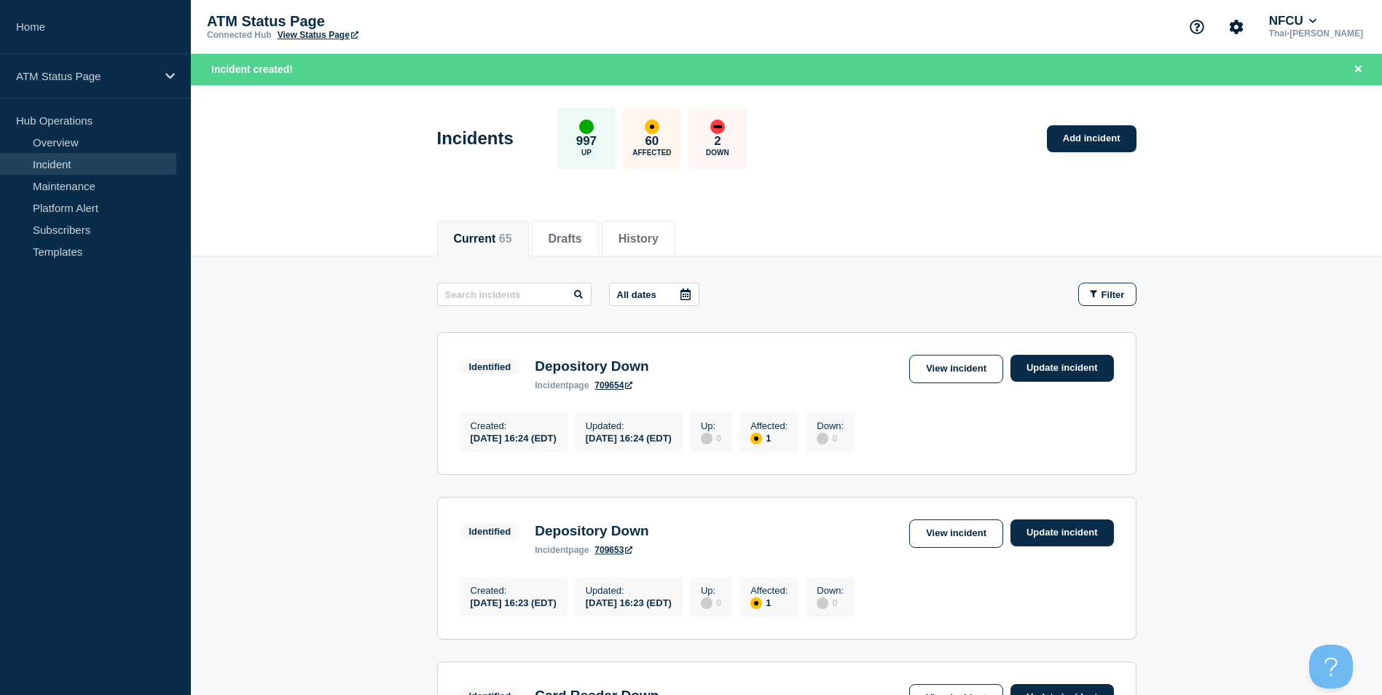
drag, startPoint x: 1095, startPoint y: 115, endPoint x: 1101, endPoint y: 122, distance: 9.3
click at [1095, 115] on div "Incidents 997 Up 60 Affected 2 Down Add incident" at bounding box center [786, 133] width 732 height 89
click at [1099, 135] on link "Add incident" at bounding box center [1092, 138] width 90 height 27
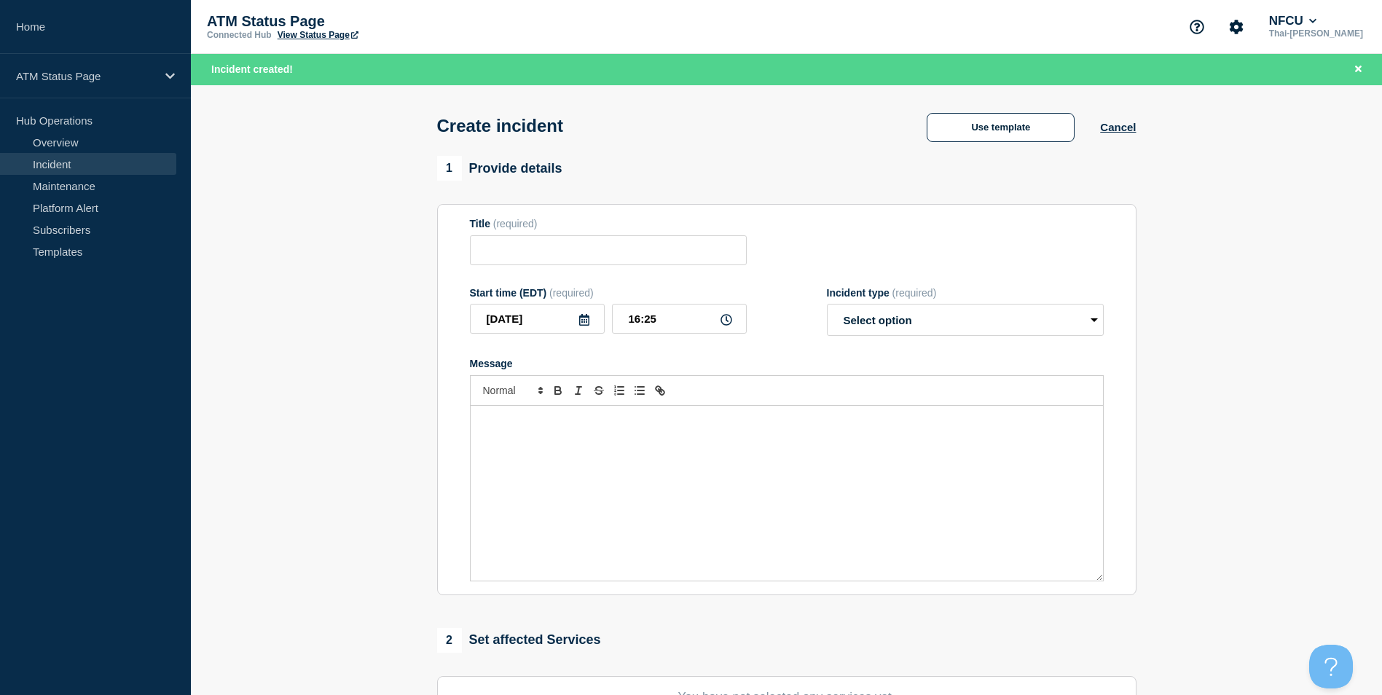
scroll to position [291, 0]
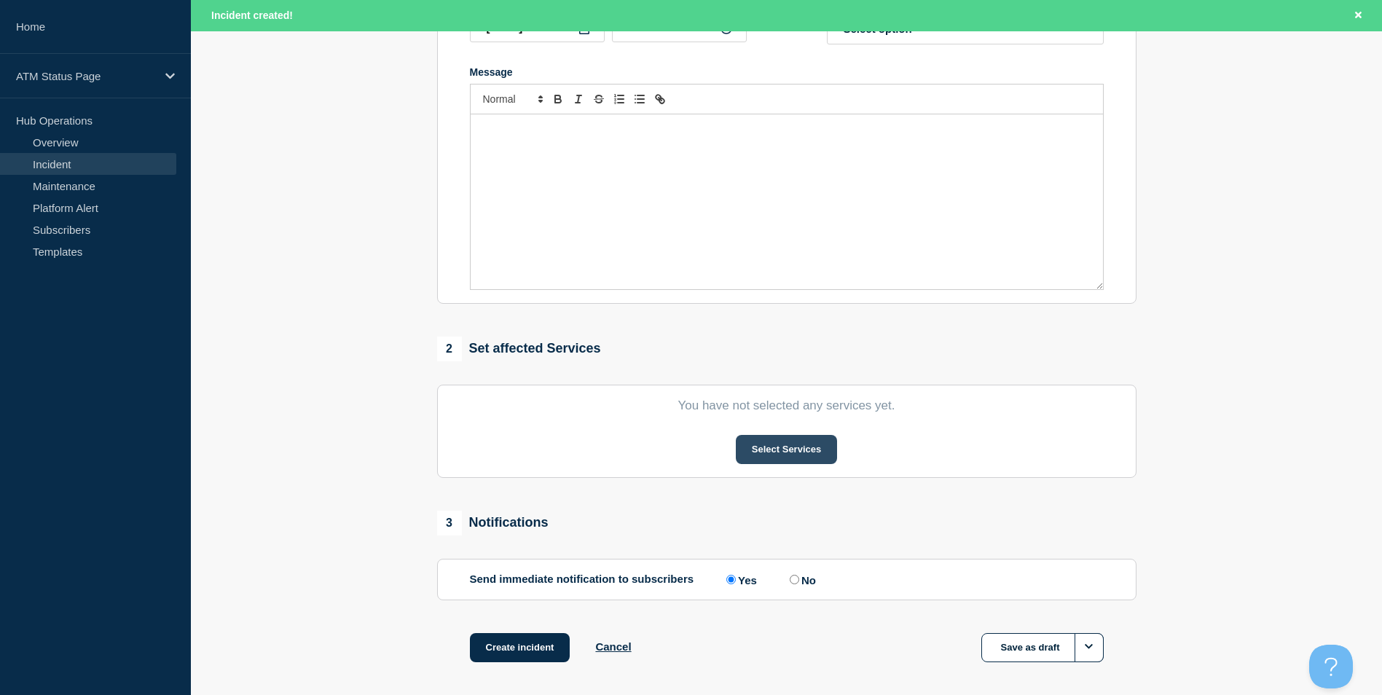
click at [790, 464] on button "Select Services" at bounding box center [786, 449] width 101 height 29
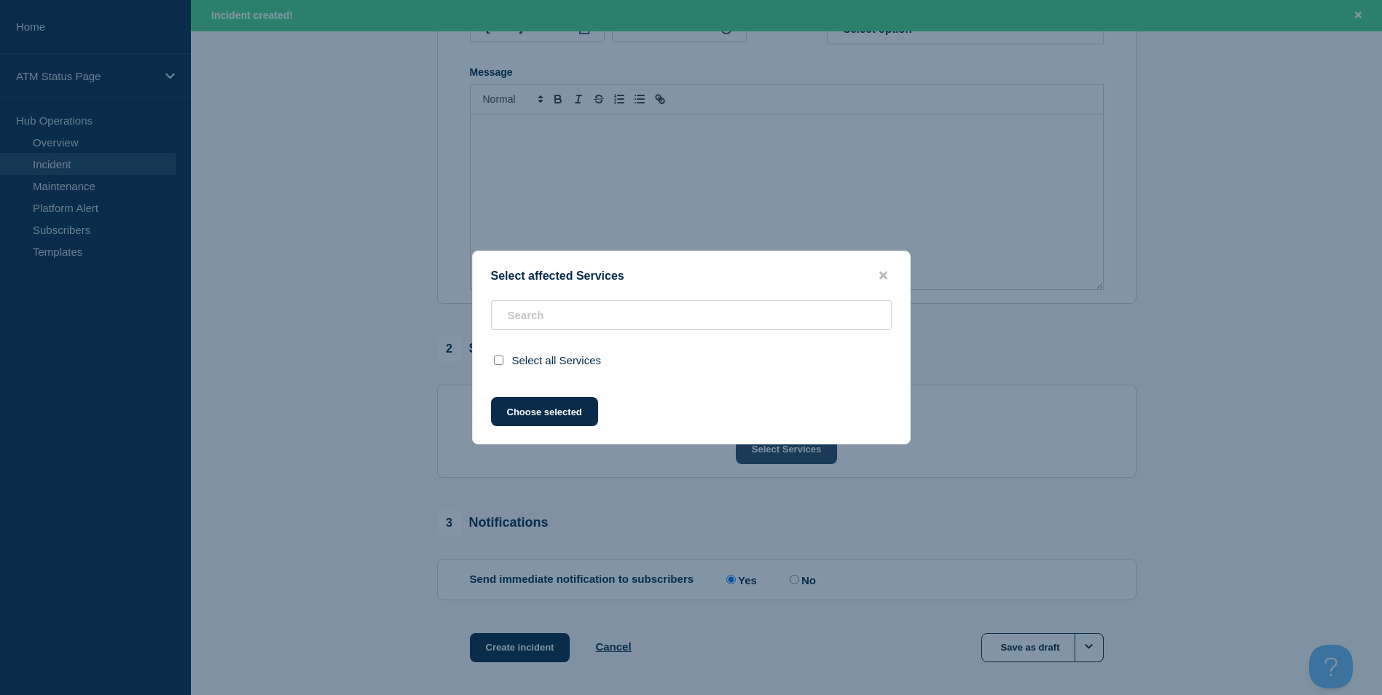
click at [790, 449] on div at bounding box center [691, 347] width 1382 height 695
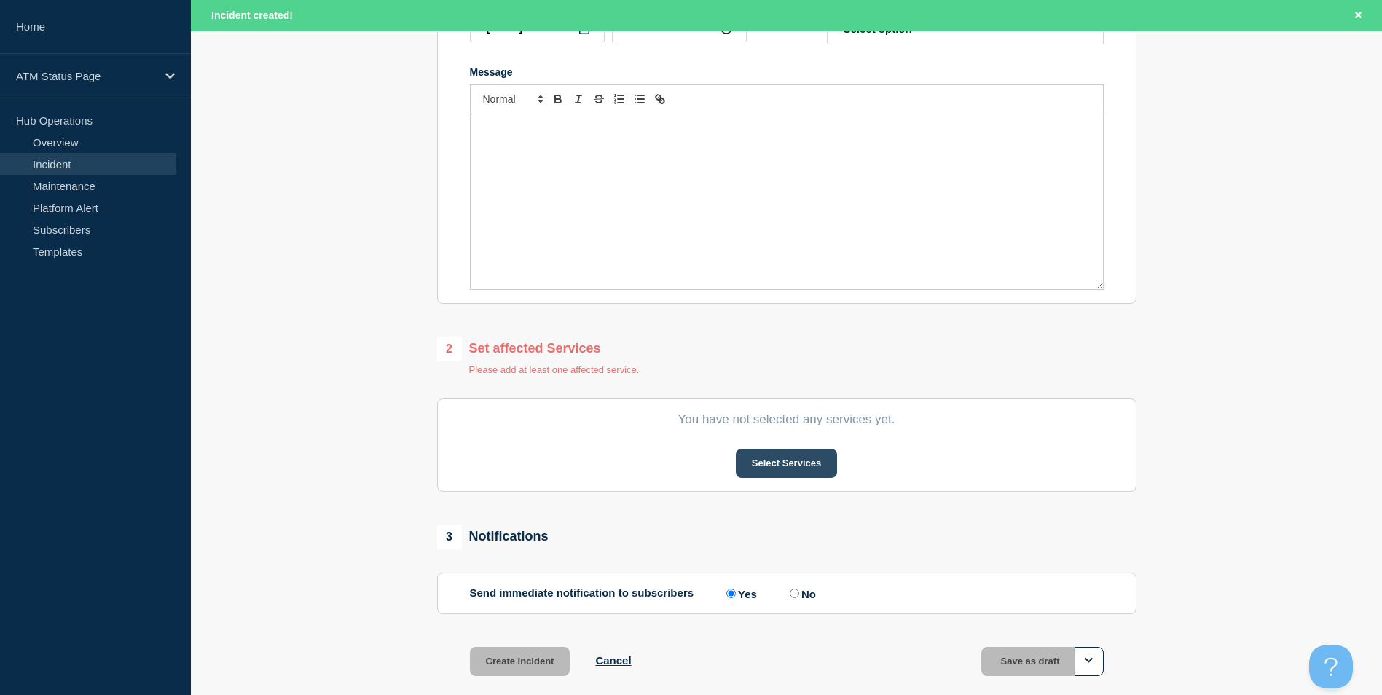
click at [784, 475] on button "Select Services" at bounding box center [786, 463] width 101 height 29
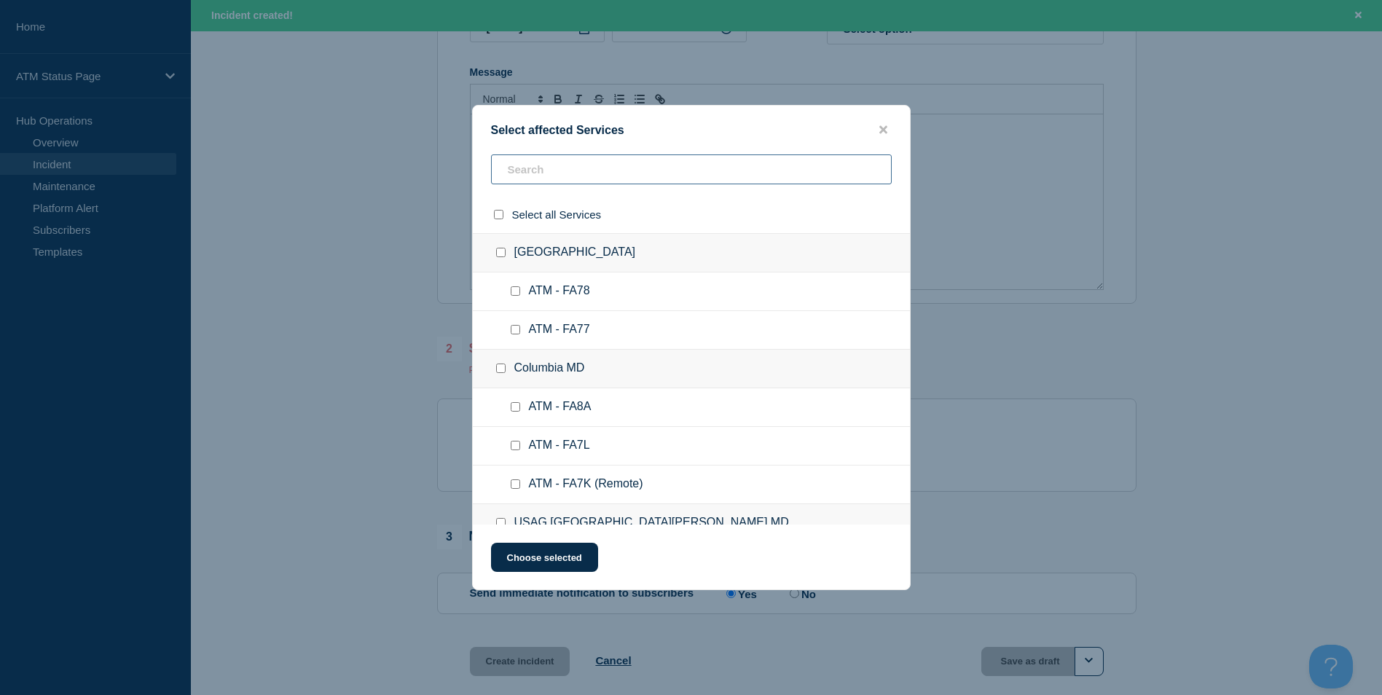
click at [536, 173] on input "text" at bounding box center [691, 169] width 401 height 30
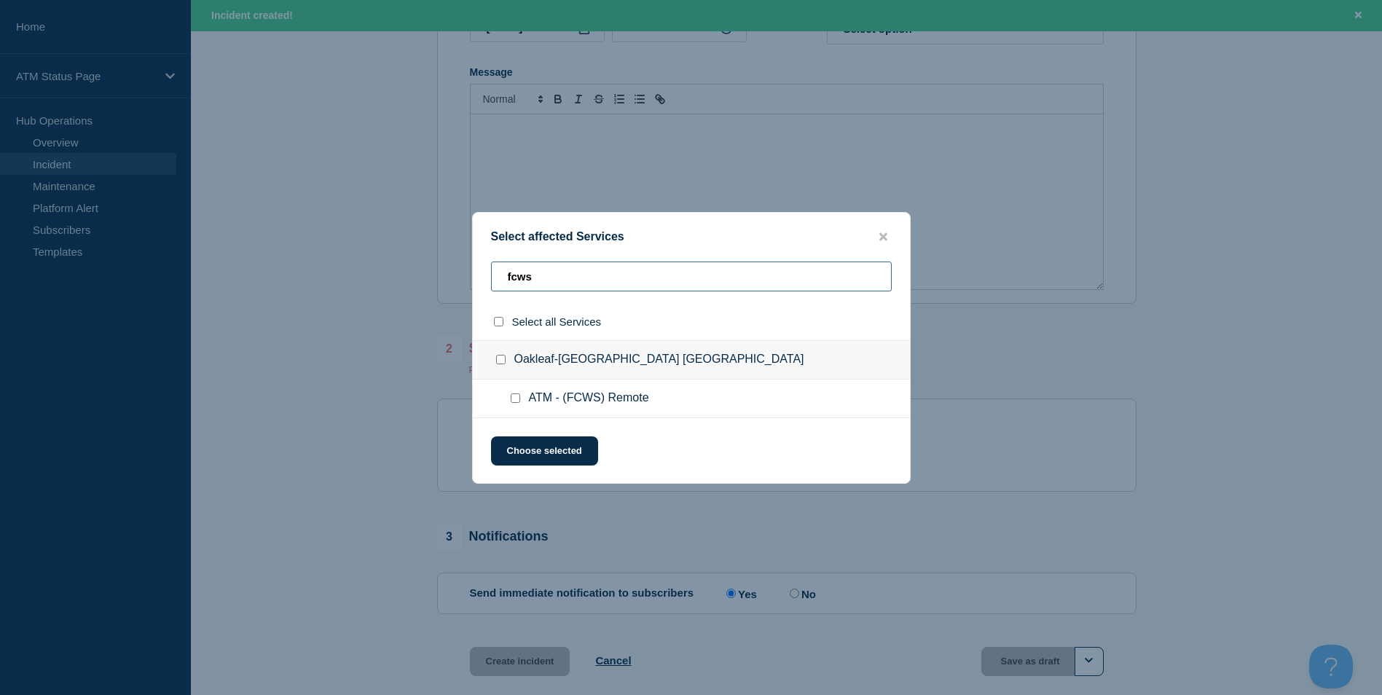
type input "fcws"
click at [516, 397] on input "ATM - (FCWS) Remote checkbox" at bounding box center [515, 397] width 9 height 9
checkbox input "true"
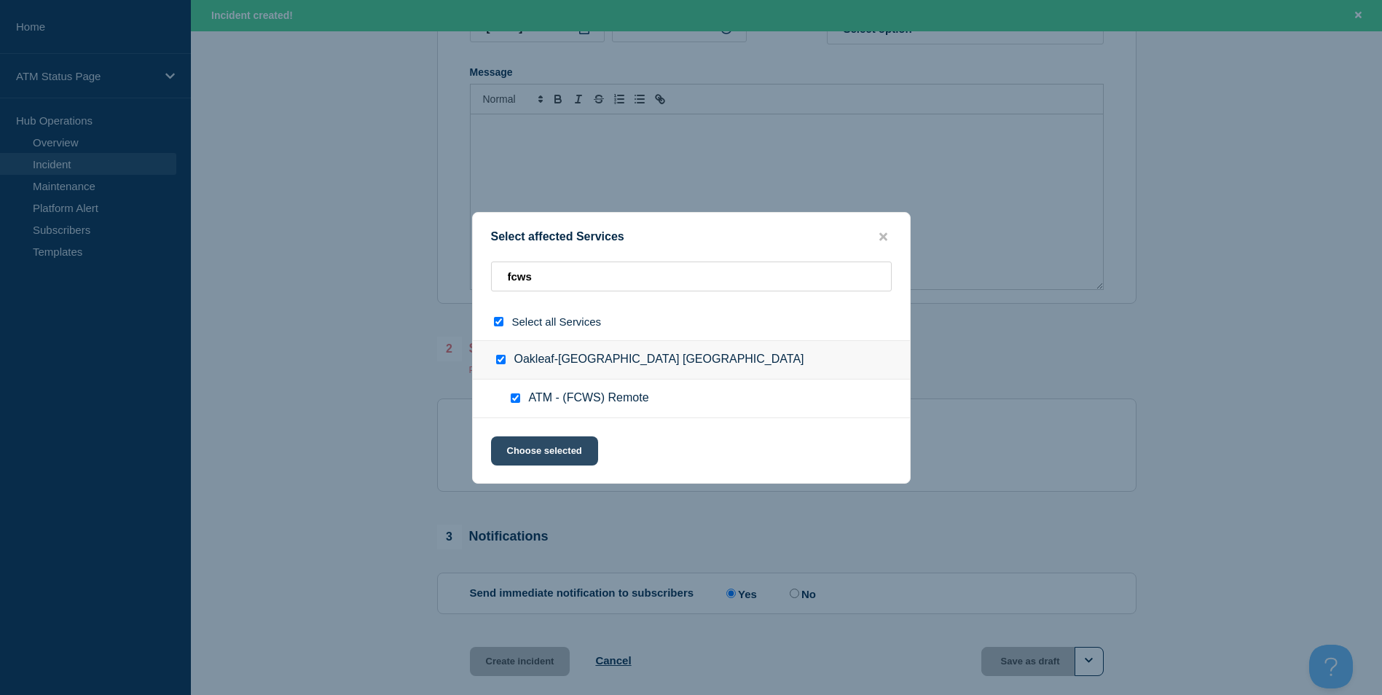
click at [540, 451] on button "Choose selected" at bounding box center [544, 450] width 107 height 29
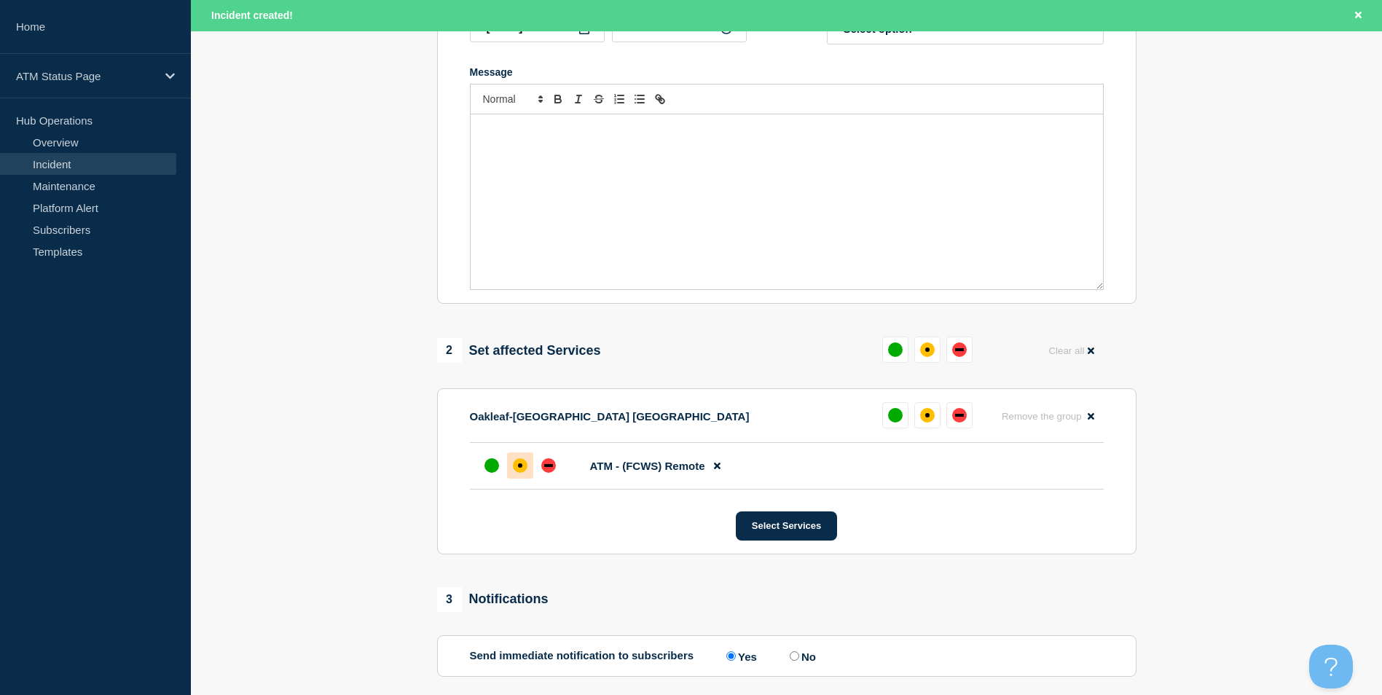
drag, startPoint x: 511, startPoint y: 457, endPoint x: 526, endPoint y: 472, distance: 21.1
click at [517, 463] on div at bounding box center [520, 465] width 26 height 26
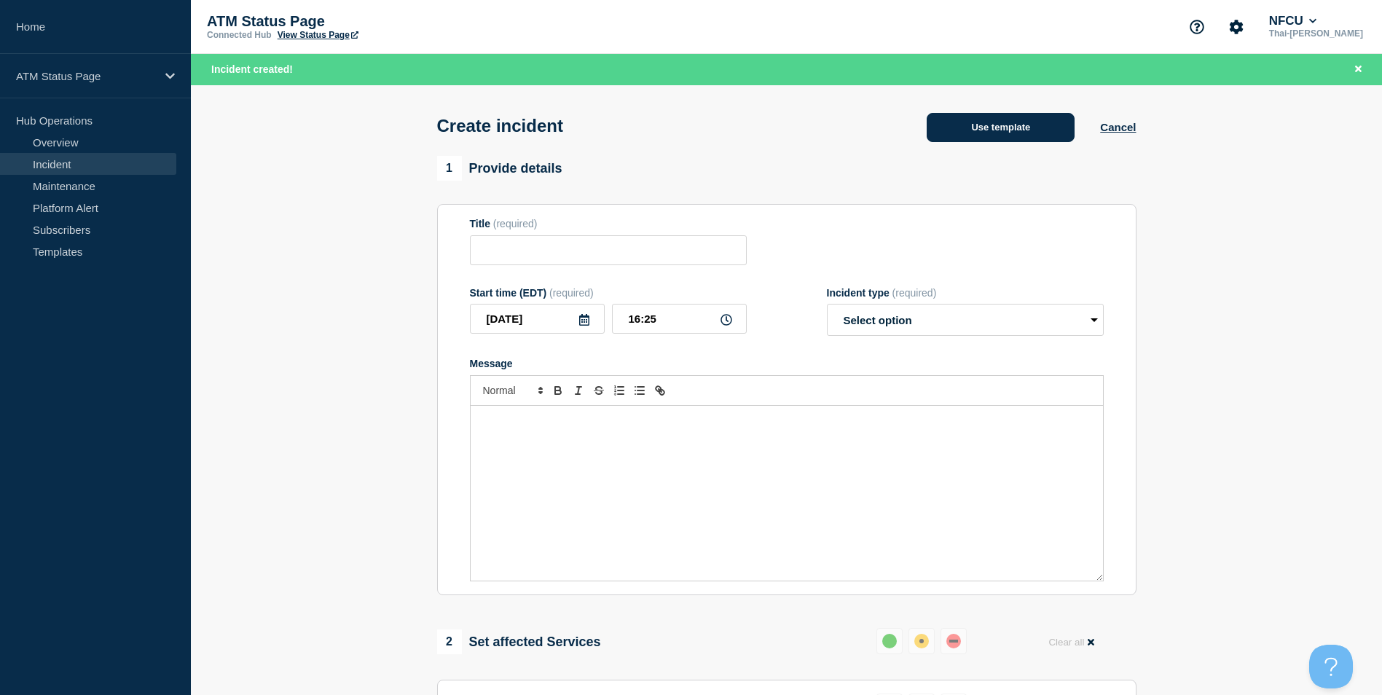
click at [1040, 129] on button "Use template" at bounding box center [1000, 127] width 148 height 29
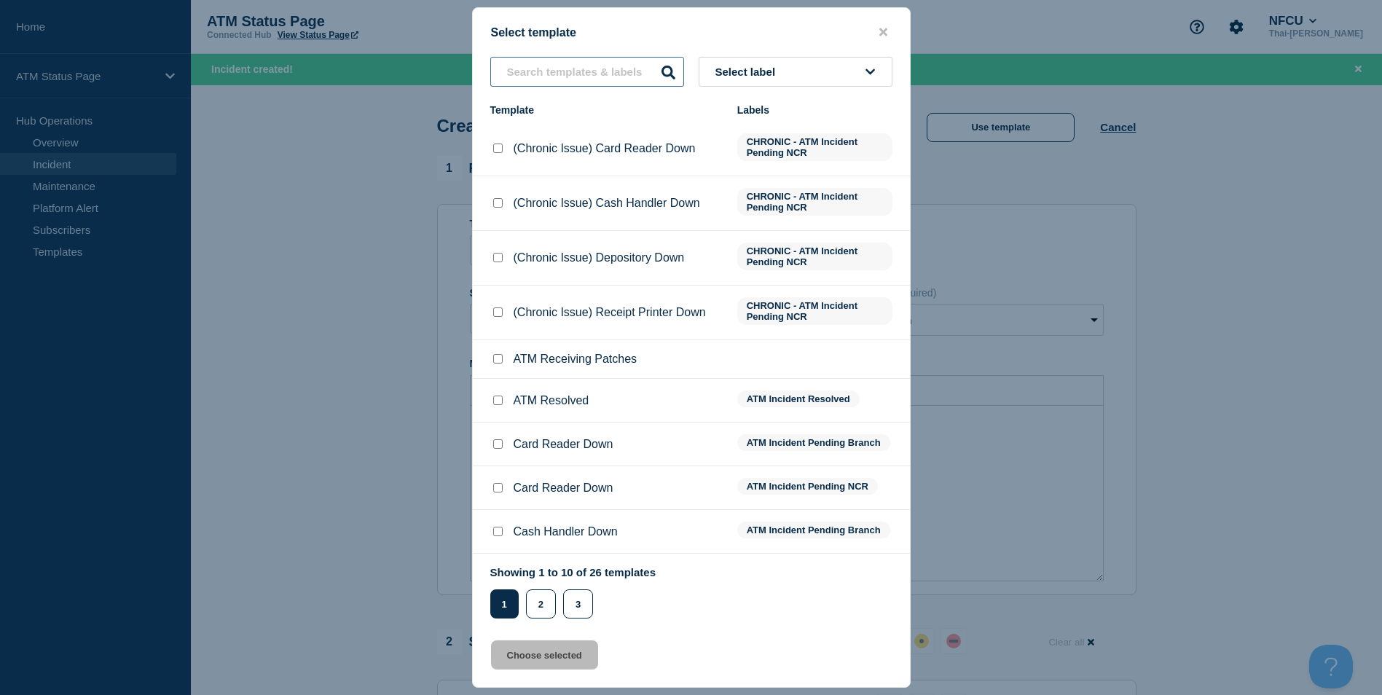
click at [573, 68] on input "text" at bounding box center [587, 72] width 194 height 30
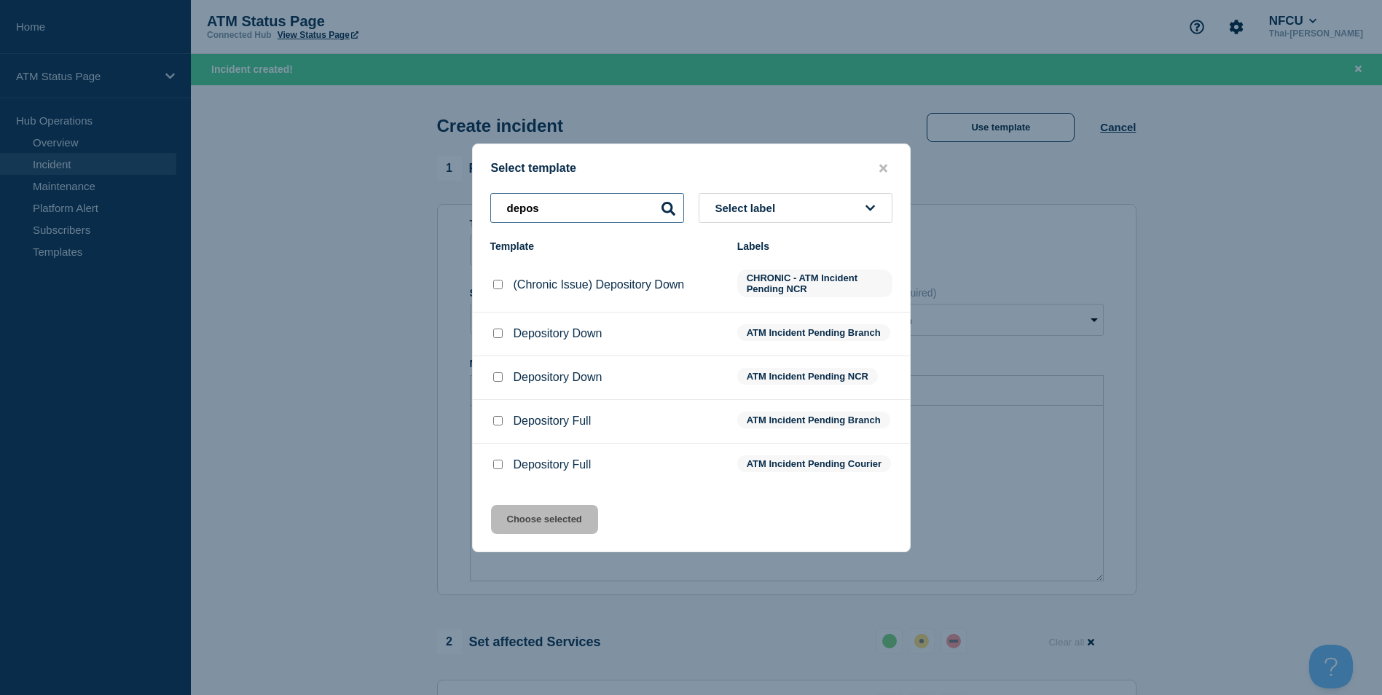
type input "depos"
click at [499, 328] on input "Depository Down checkbox" at bounding box center [497, 332] width 9 height 9
checkbox input "true"
click at [503, 379] on div at bounding box center [497, 377] width 15 height 15
click at [502, 374] on input "Depository Down checkbox" at bounding box center [497, 376] width 9 height 9
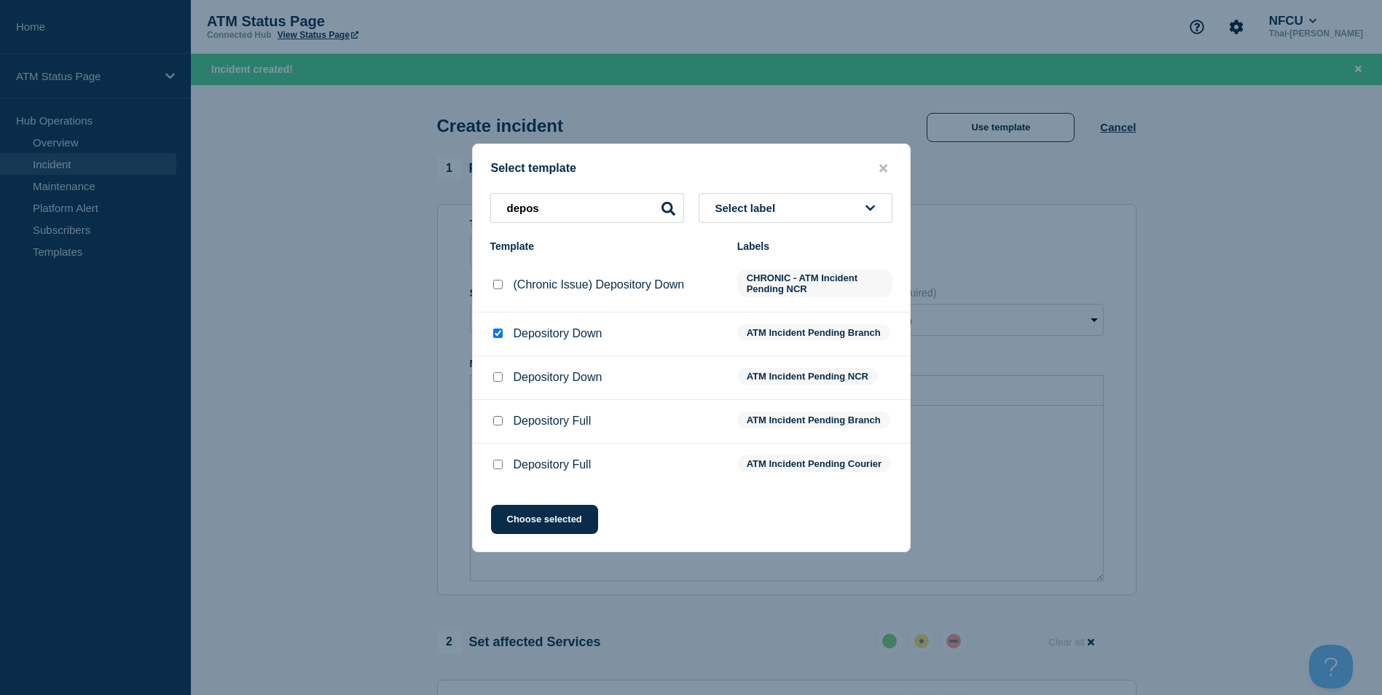
checkbox input "true"
checkbox input "false"
click at [543, 515] on button "Choose selected" at bounding box center [544, 519] width 107 height 29
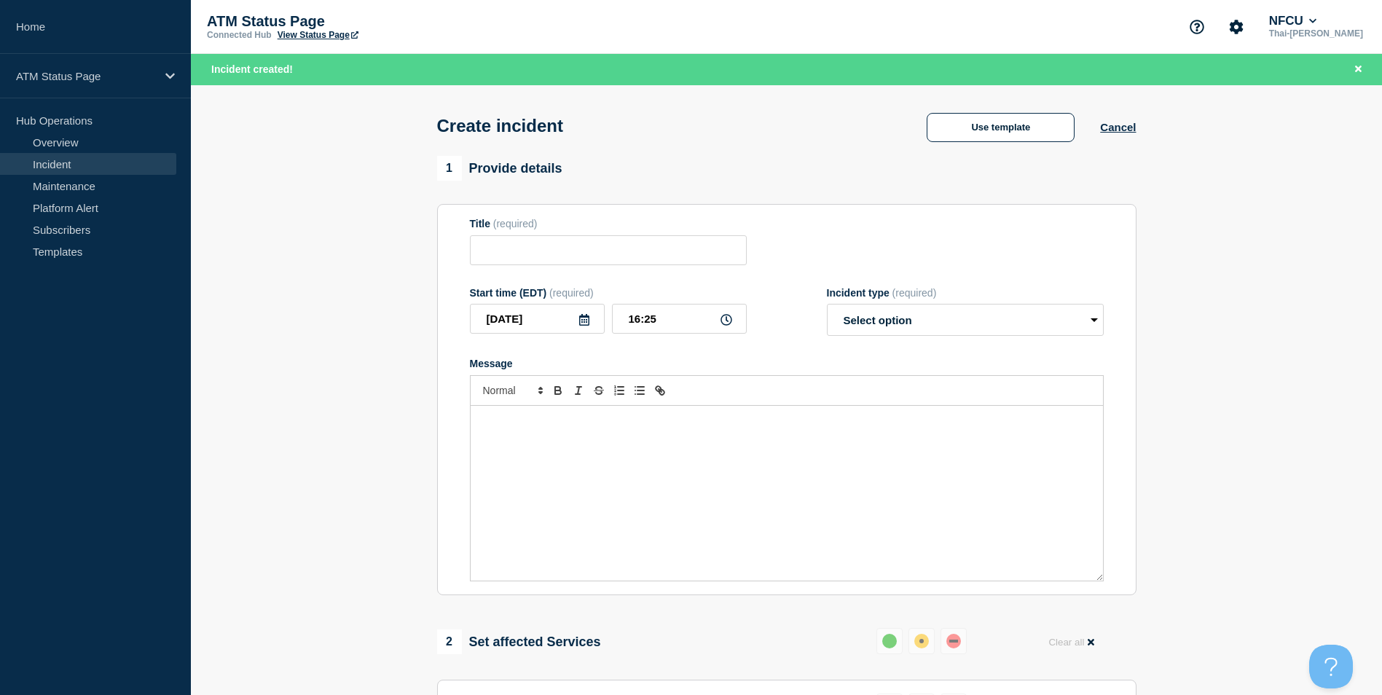
type input "Depository Down"
select select "identified"
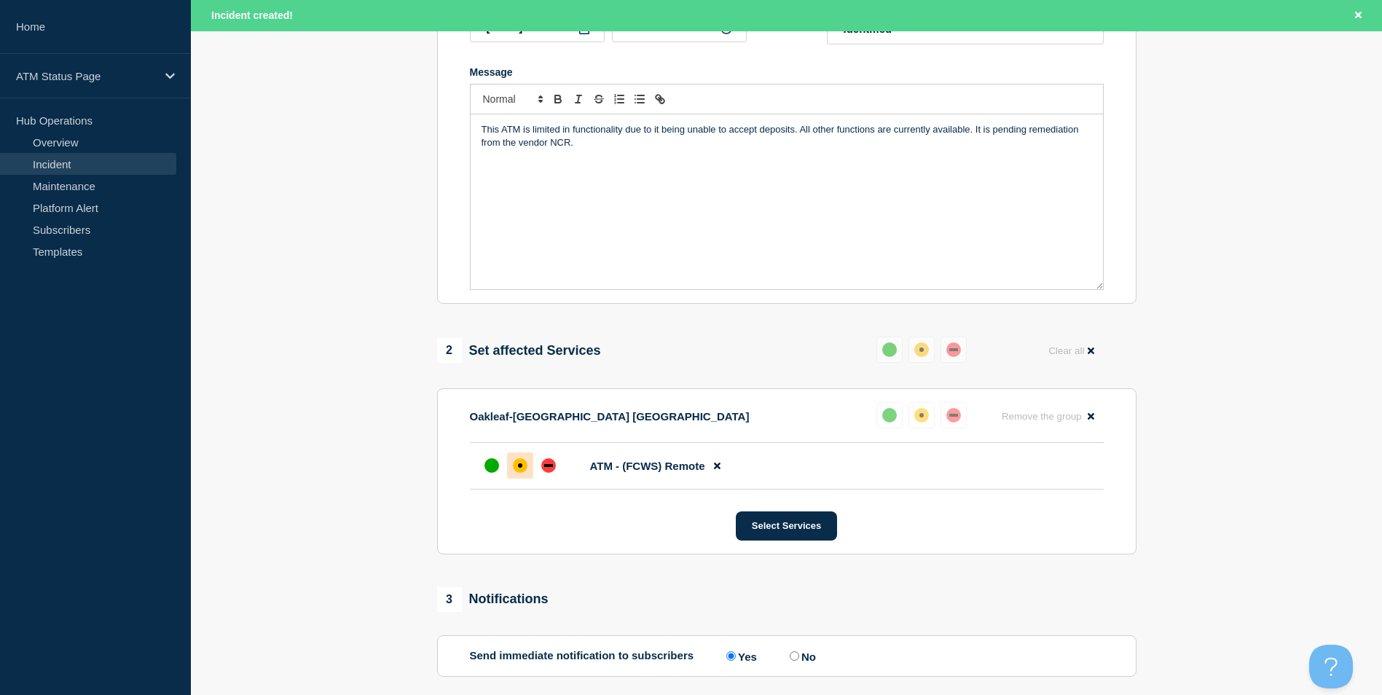
scroll to position [433, 0]
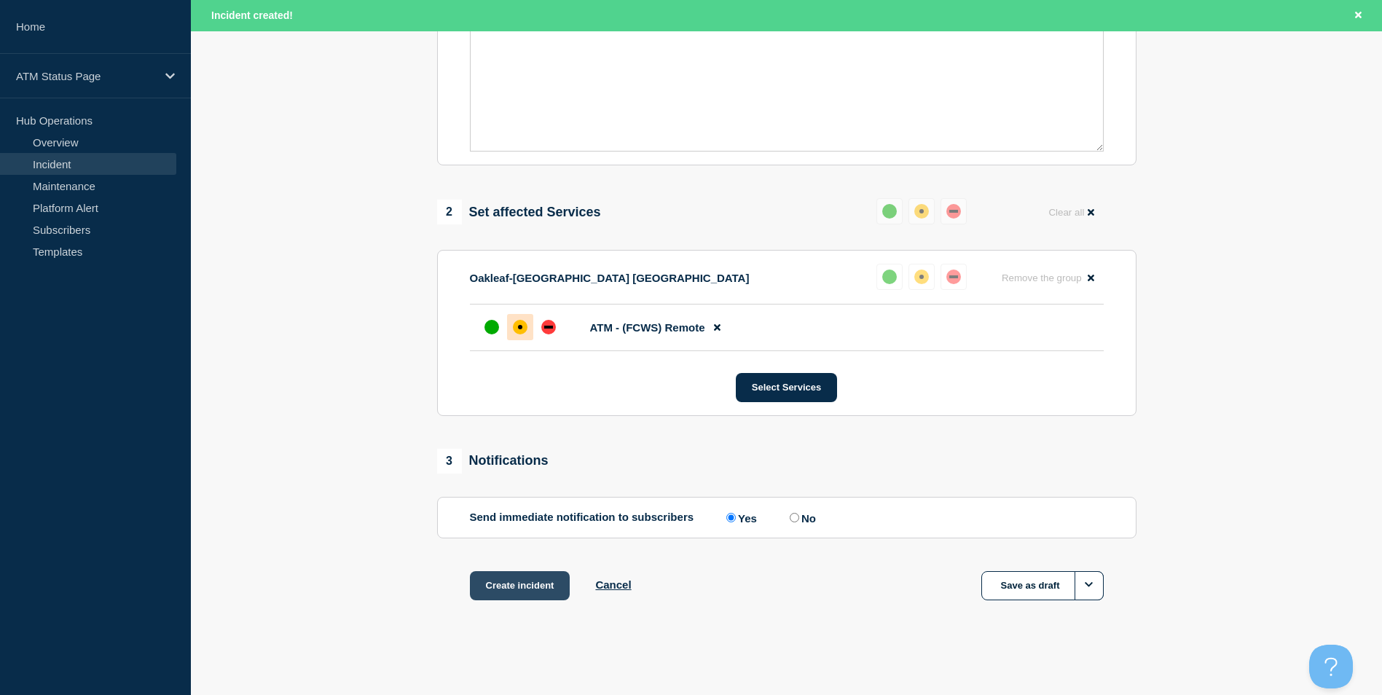
click at [508, 583] on button "Create incident" at bounding box center [520, 585] width 100 height 29
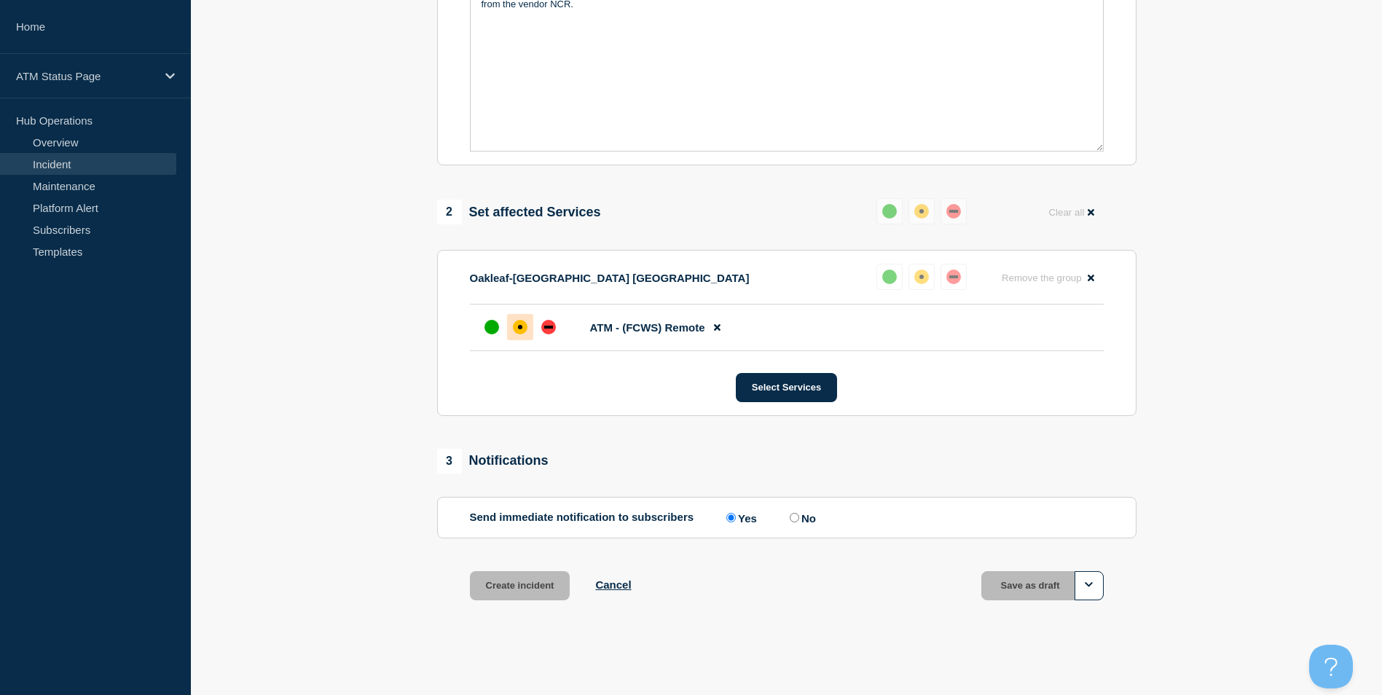
scroll to position [402, 0]
